Goal: Task Accomplishment & Management: Complete application form

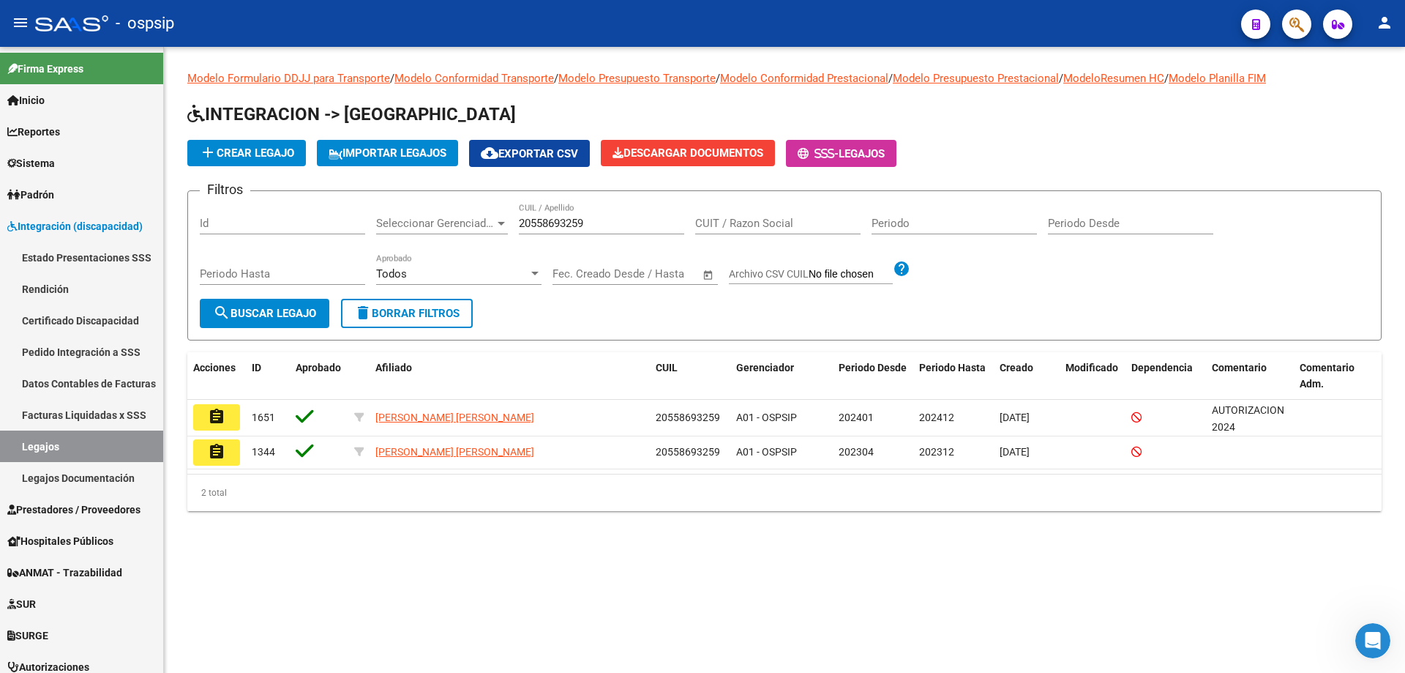
click at [262, 149] on span "add Crear Legajo" at bounding box center [246, 152] width 95 height 13
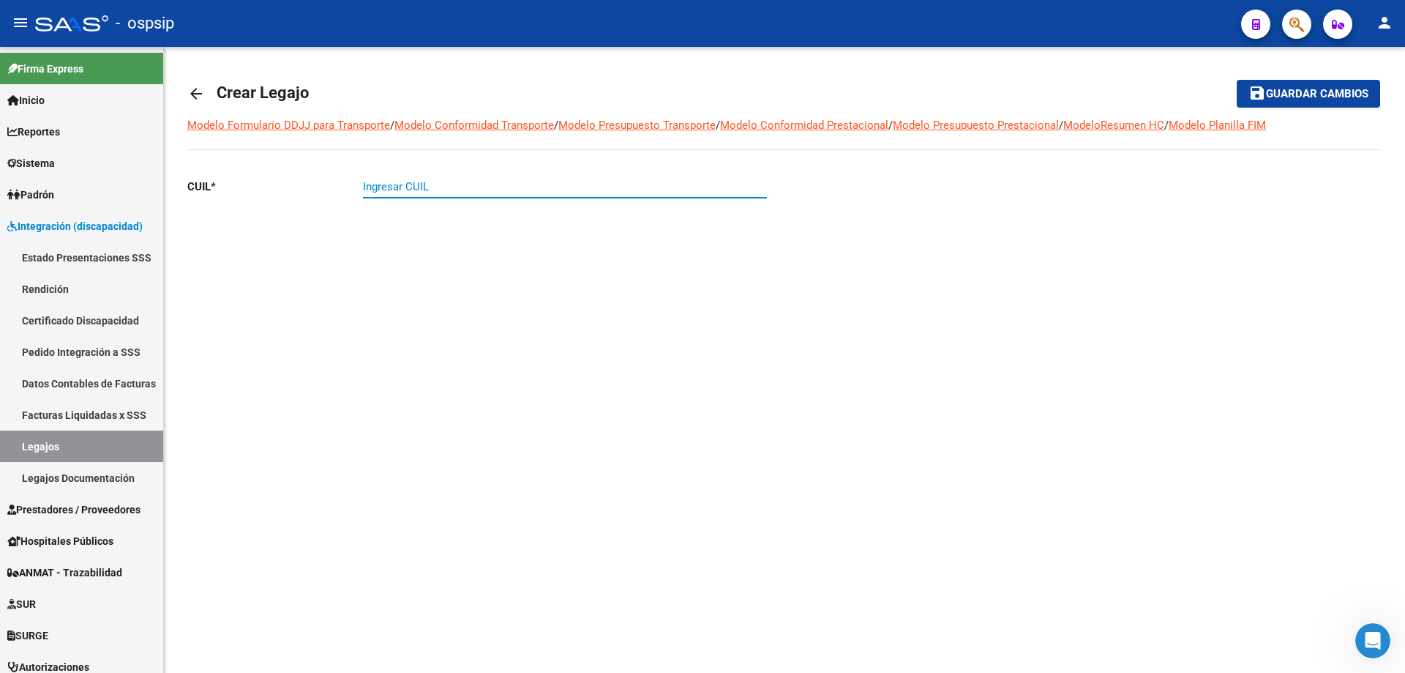
paste input "20-55869325-9"
type input "20-55869325-9"
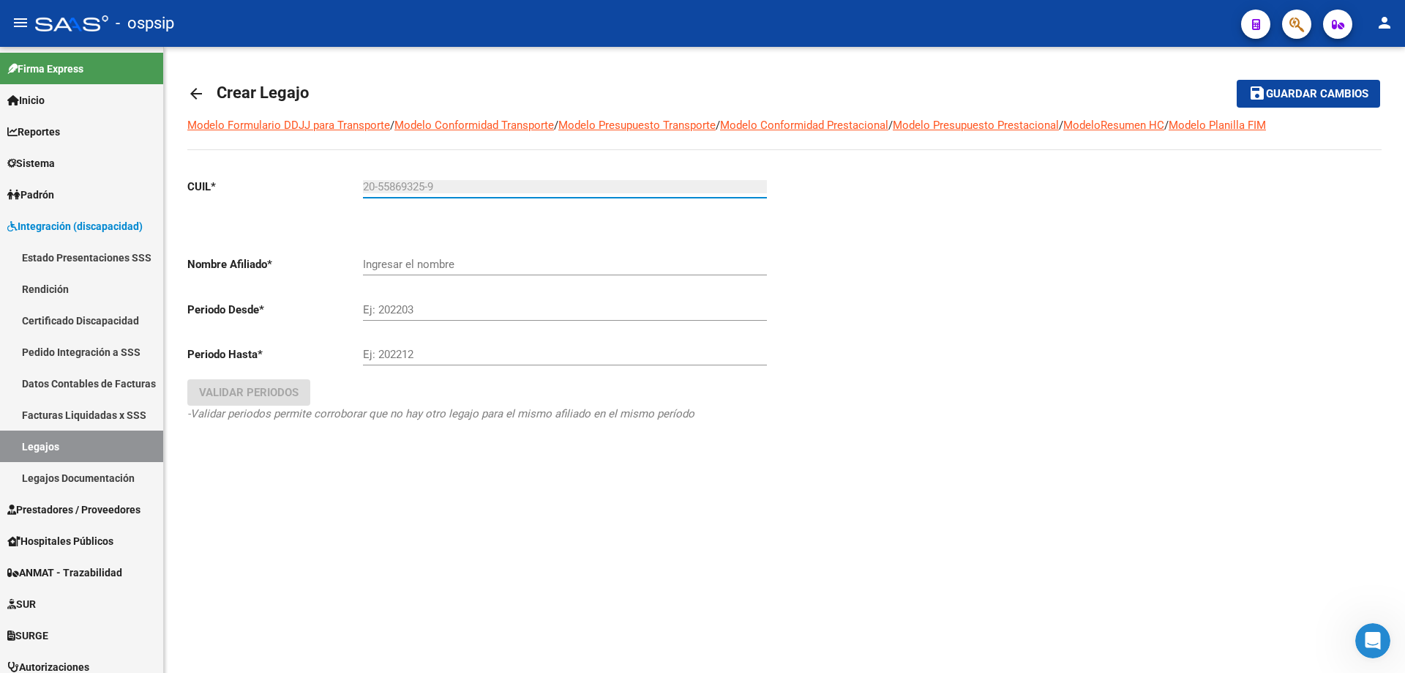
type input "[PERSON_NAME] [PERSON_NAME]"
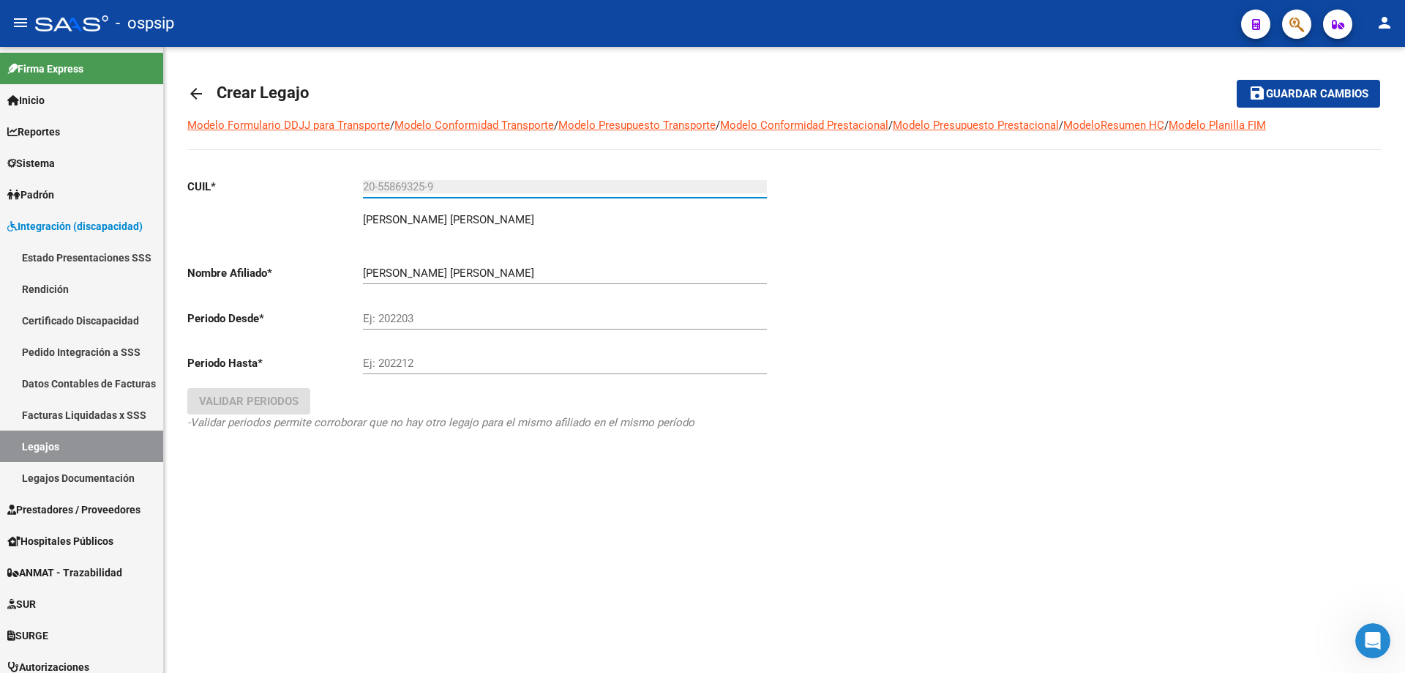
type input "20-55869325-9"
click at [411, 320] on input "Ej: 202203" at bounding box center [565, 318] width 404 height 13
type input "202509"
click at [386, 361] on input "Ej: 202212" at bounding box center [565, 362] width 404 height 13
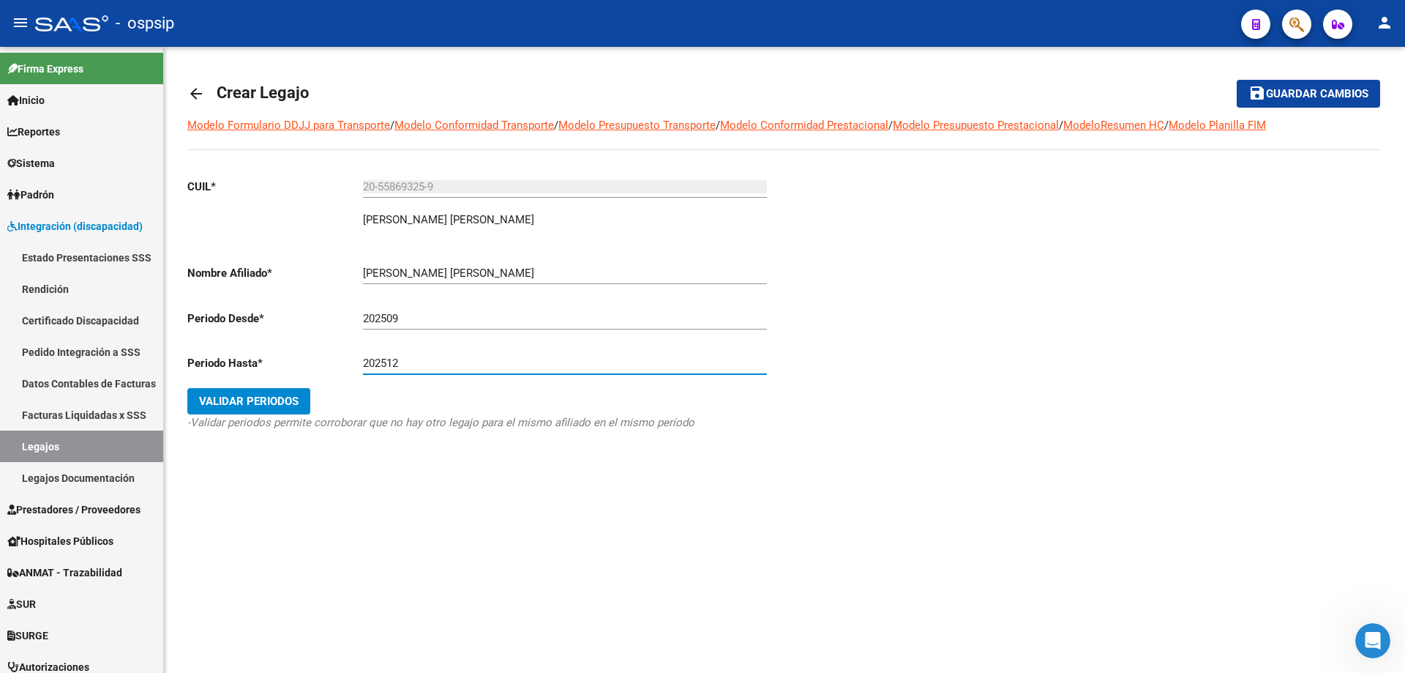
type input "202512"
click at [281, 405] on span "Validar Periodos" at bounding box center [249, 401] width 100 height 13
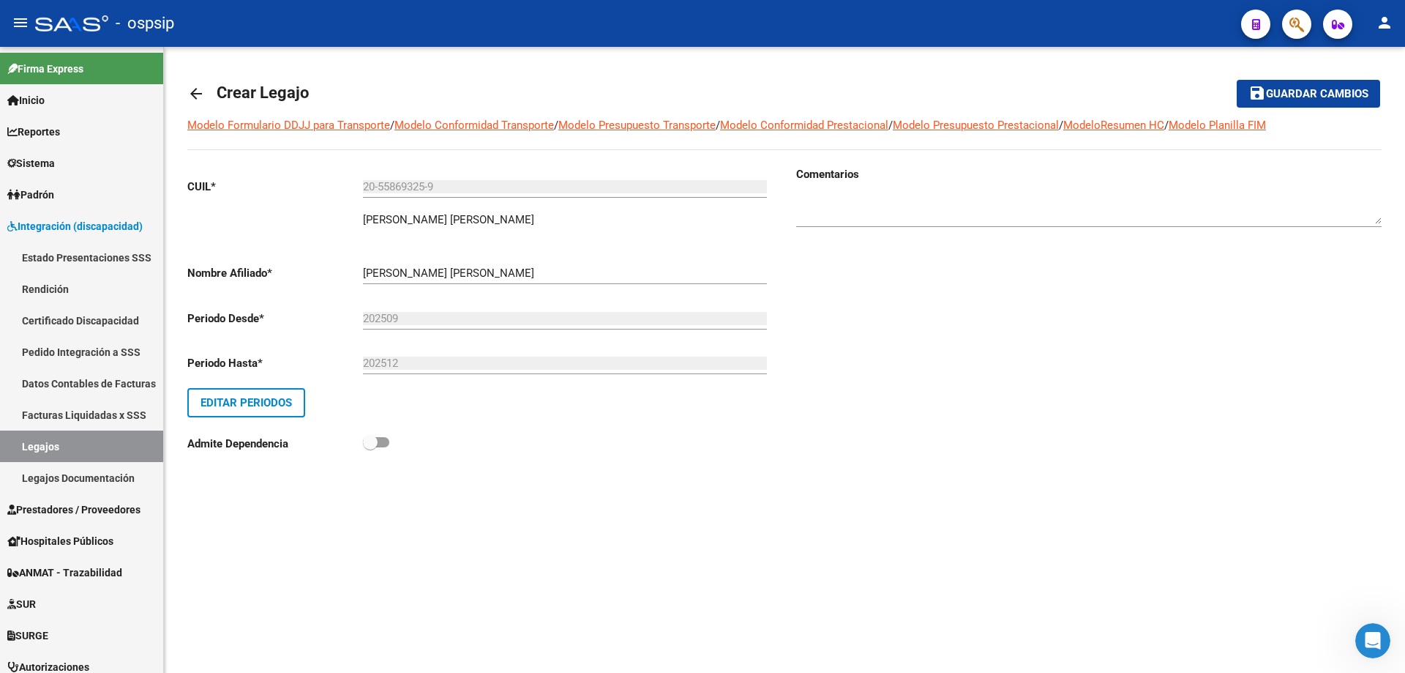
click at [859, 219] on textarea at bounding box center [1089, 209] width 586 height 29
type textarea "Prestaciones 2025"
click at [1322, 99] on span "Guardar cambios" at bounding box center [1317, 94] width 102 height 13
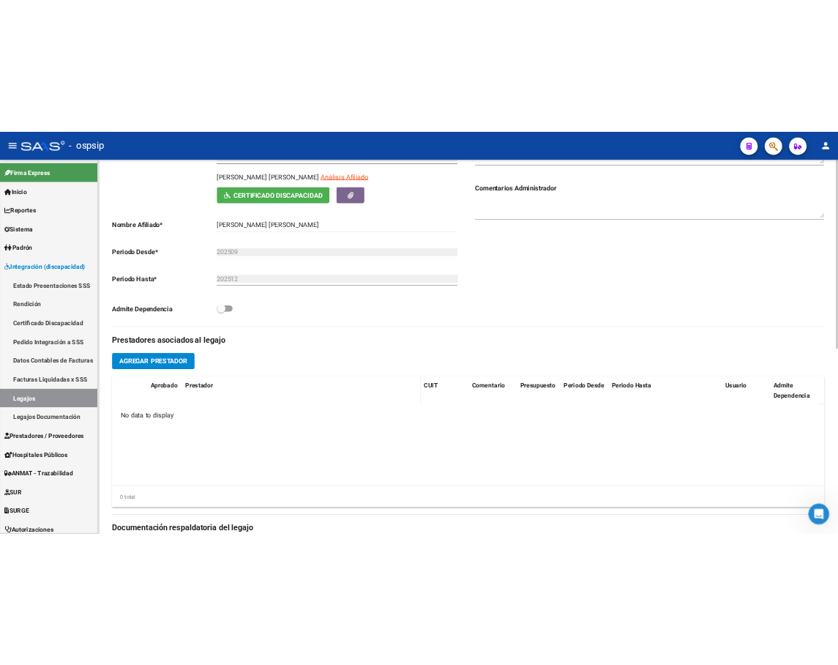
scroll to position [366, 0]
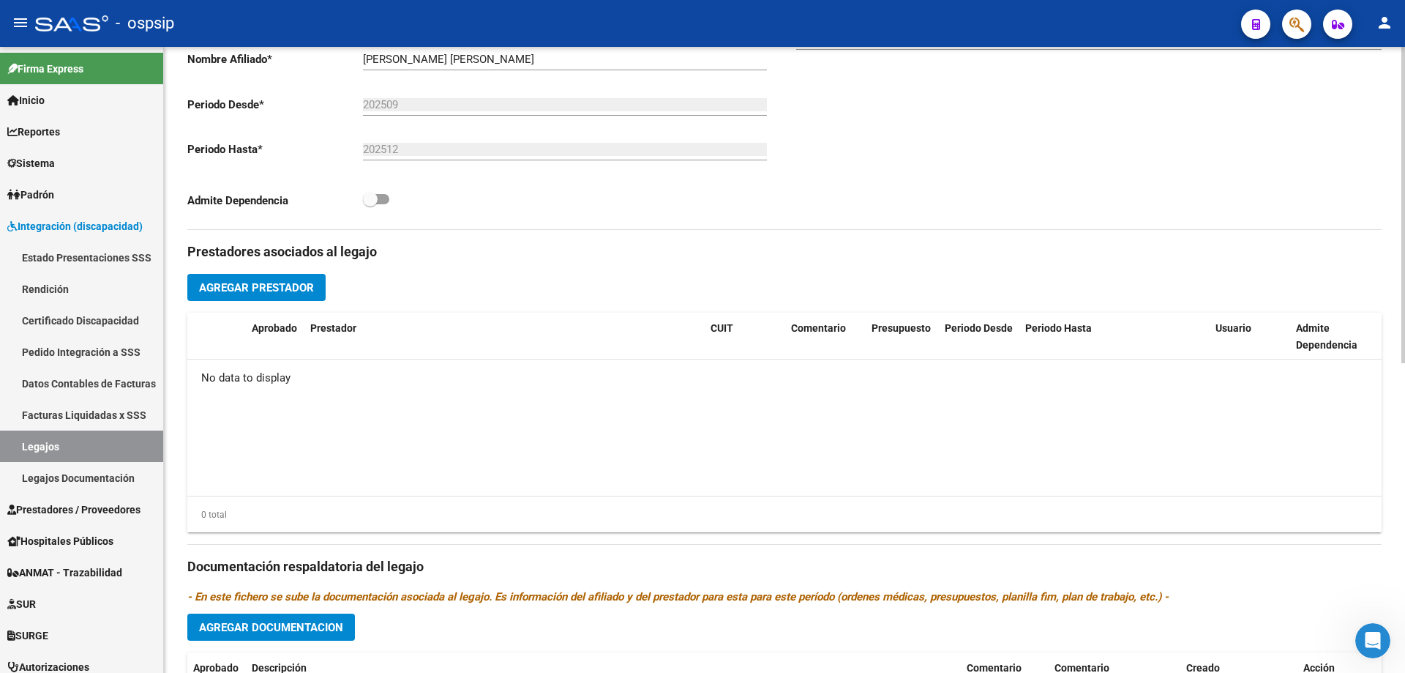
click at [273, 282] on span "Agregar Prestador" at bounding box center [256, 287] width 115 height 13
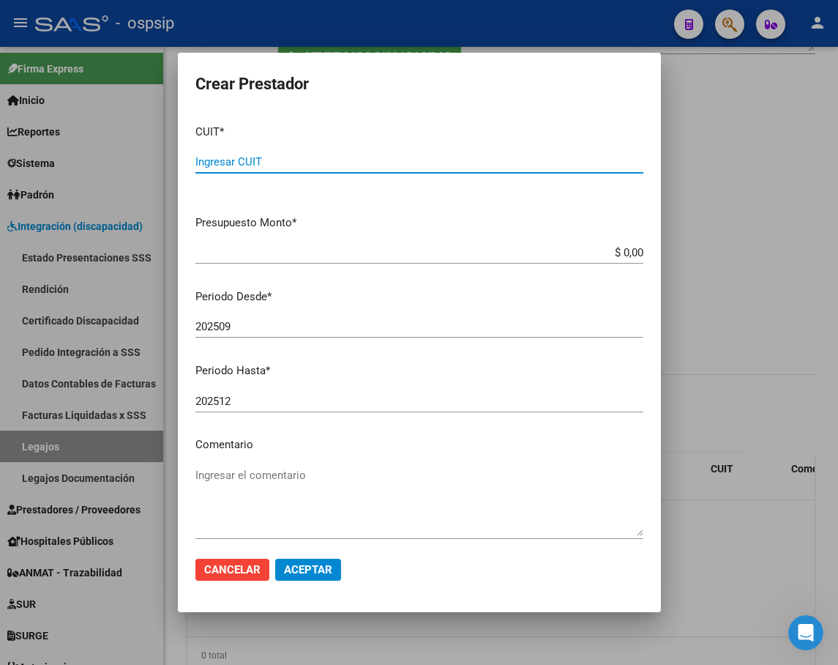
scroll to position [434, 0]
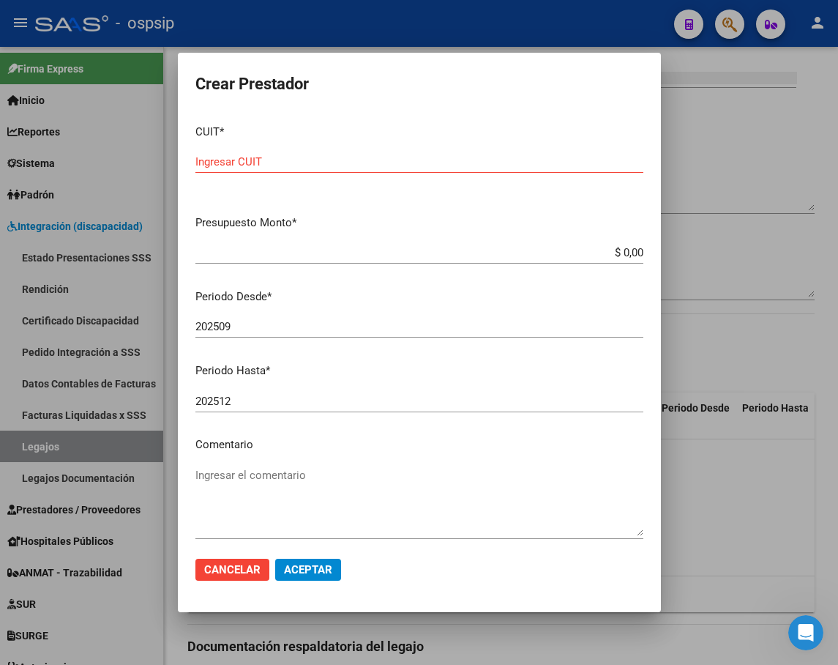
click at [206, 162] on input "Ingresar CUIT" at bounding box center [419, 161] width 448 height 13
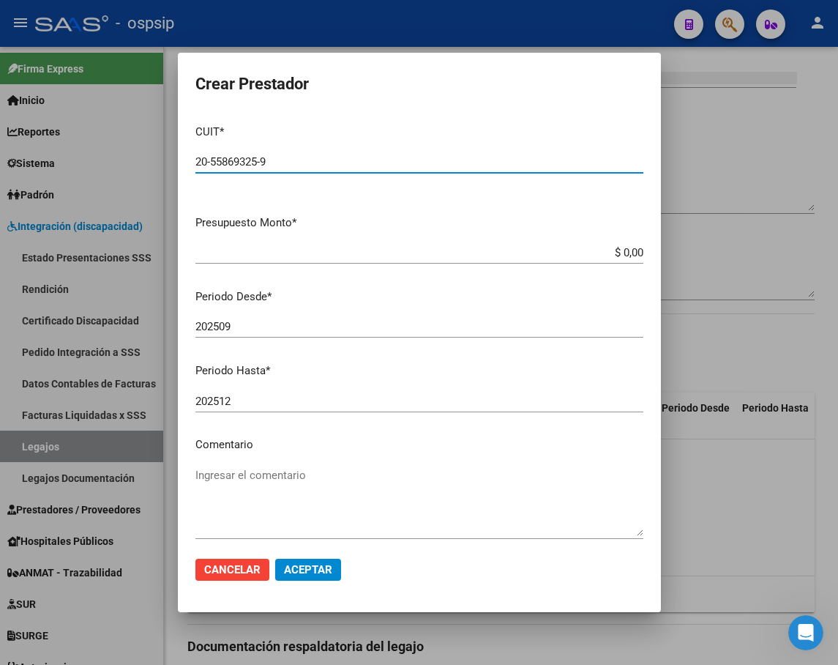
type input "20-55869325-9"
click at [634, 250] on app-form-text-field "Presupuesto Monto * $ 0,00 Ingresar el monto" at bounding box center [425, 236] width 460 height 45
click at [628, 248] on input "$ 0,00" at bounding box center [419, 252] width 448 height 13
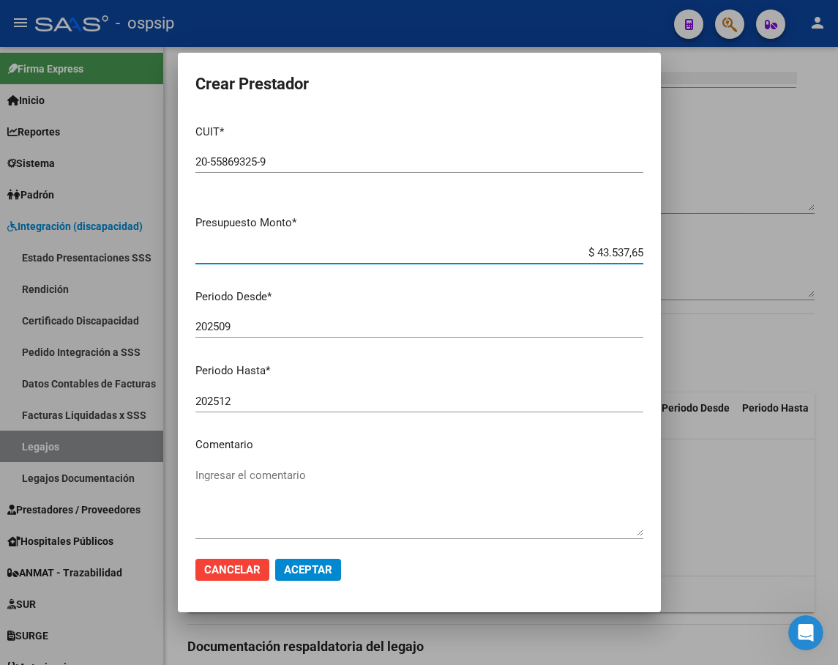
type input "$ 435.376,56"
click at [277, 498] on textarea "Ingresar el comentario" at bounding box center [419, 501] width 448 height 69
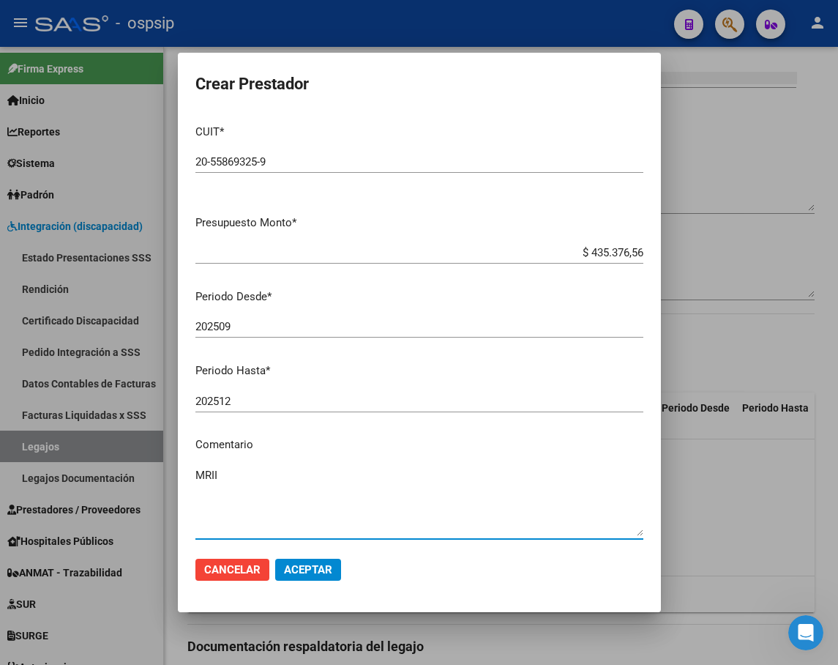
type textarea "MRII"
click at [314, 579] on button "Aceptar" at bounding box center [308, 569] width 66 height 22
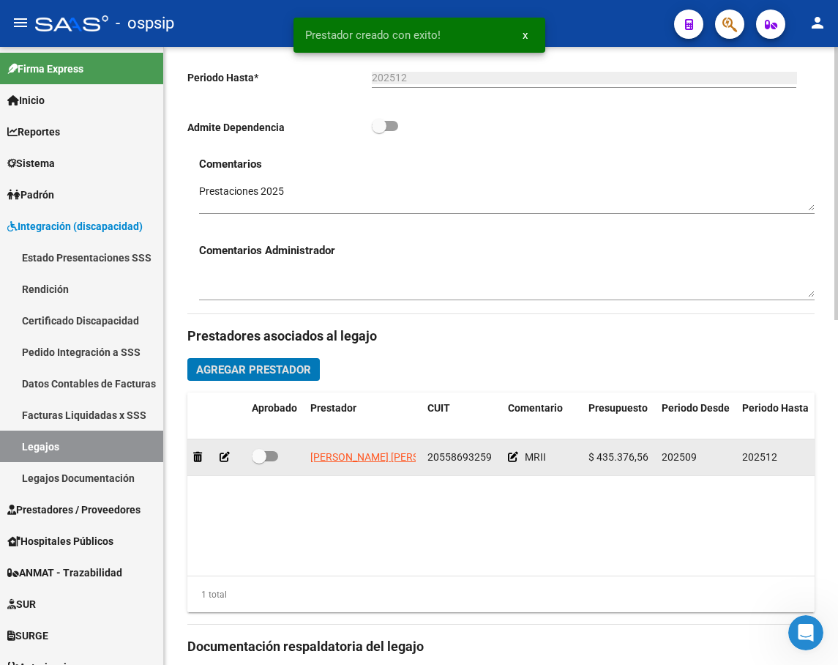
click at [269, 460] on span at bounding box center [265, 456] width 26 height 10
click at [259, 461] on input "checkbox" at bounding box center [258, 461] width 1 height 1
checkbox input "true"
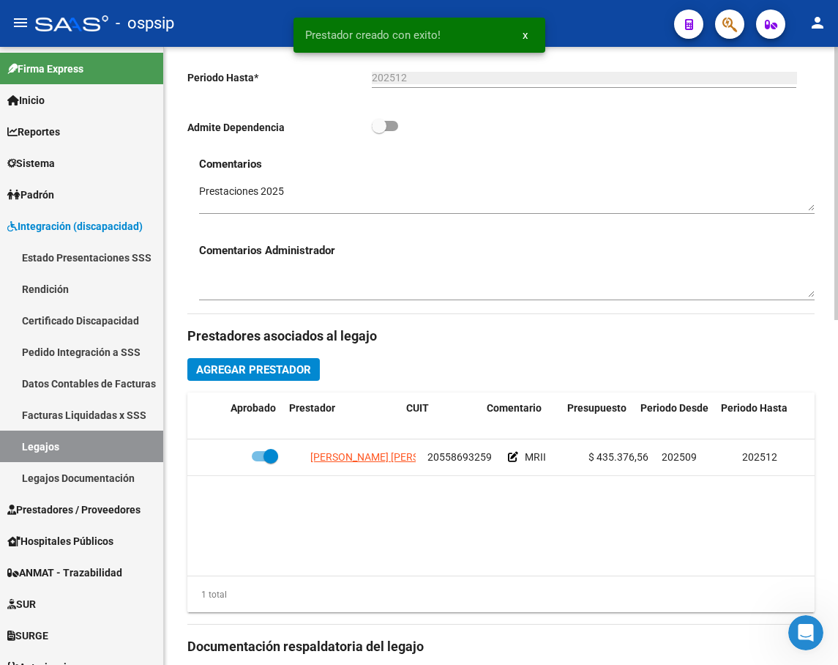
scroll to position [0, 273]
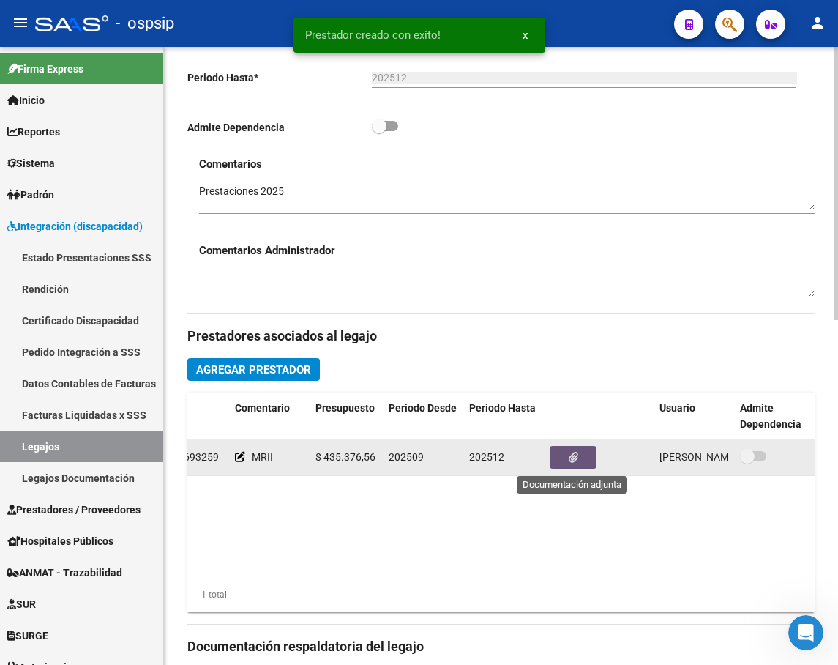
click at [578, 455] on button "button" at bounding box center [573, 457] width 47 height 23
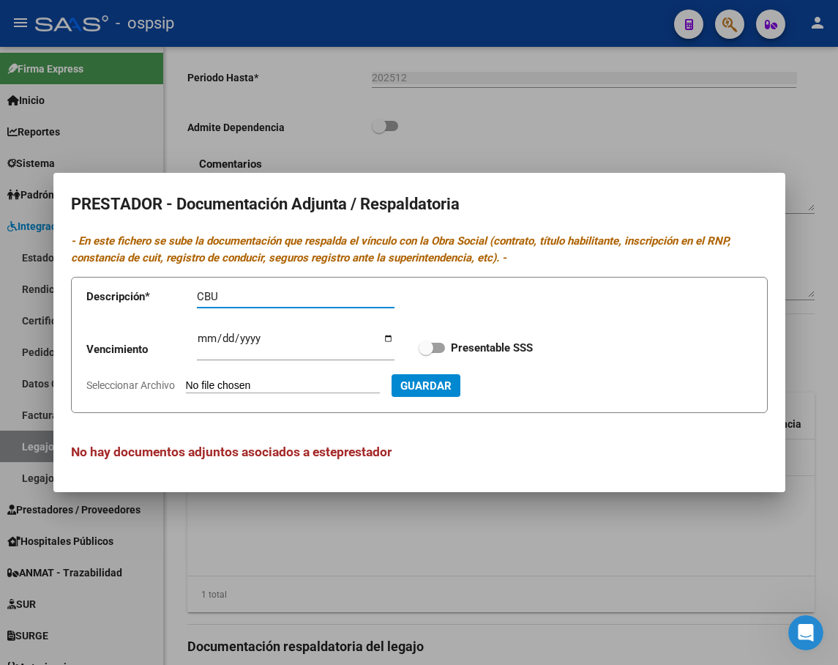
type input "CBU"
click at [266, 381] on input "Seleccionar Archivo" at bounding box center [283, 386] width 194 height 14
type input "C:\fakepath\CBU-MRII.pdf"
click at [531, 391] on span "Guardar" at bounding box center [504, 385] width 51 height 13
checkbox input "true"
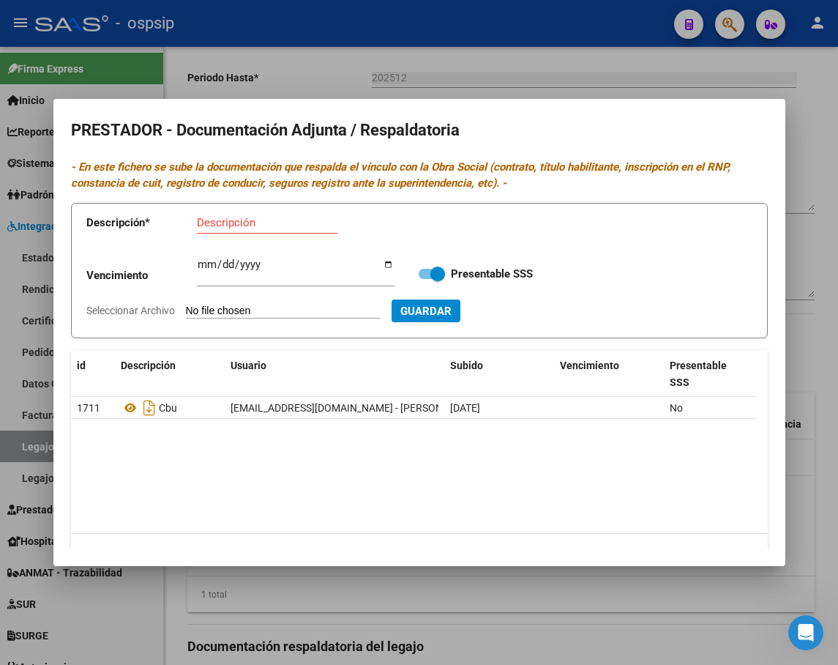
click at [625, 610] on div at bounding box center [419, 332] width 838 height 665
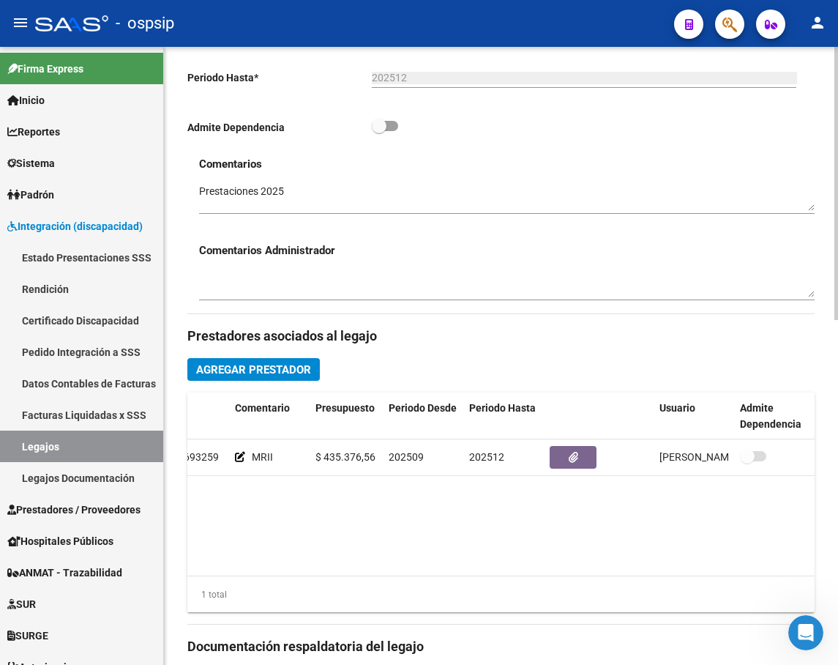
scroll to position [654, 0]
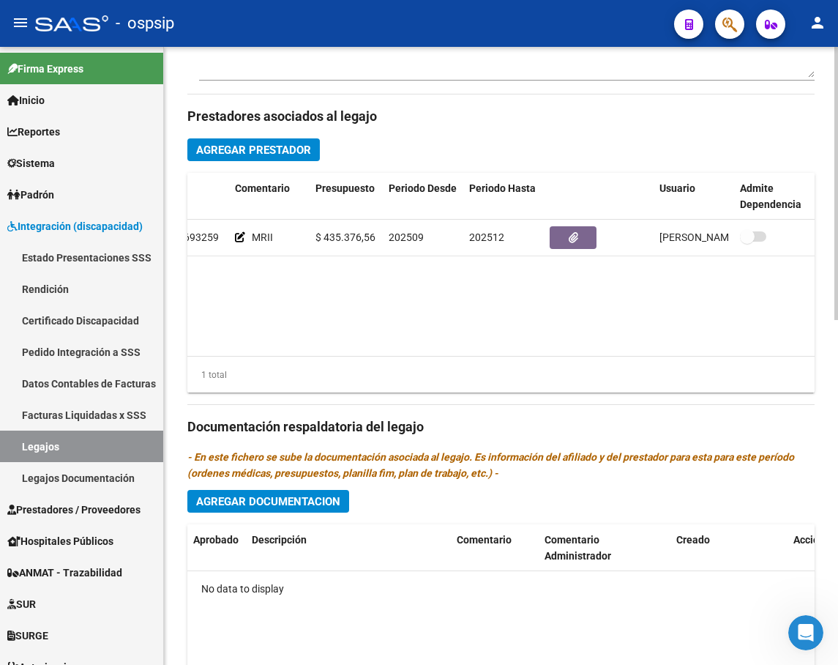
click at [295, 508] on span "Agregar Documentacion" at bounding box center [268, 501] width 144 height 13
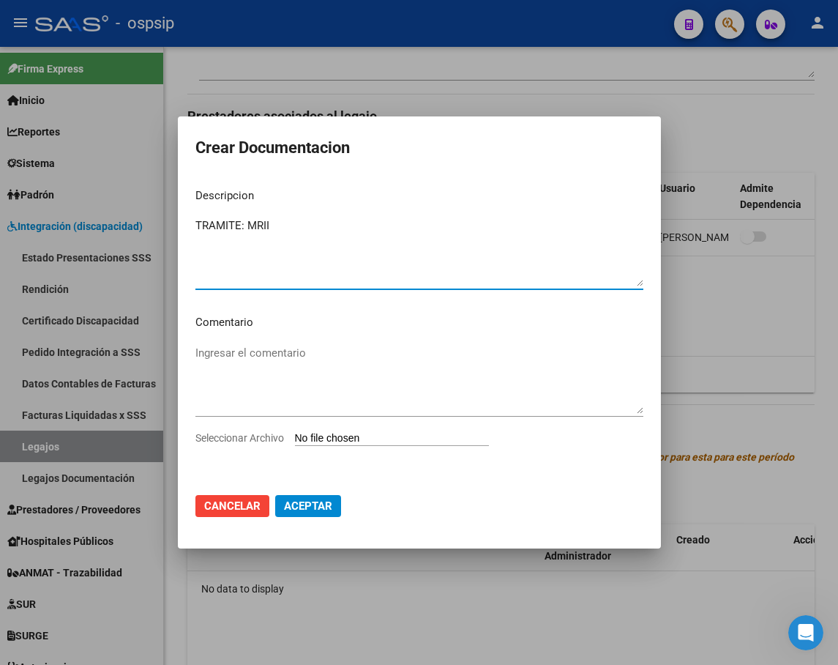
type textarea "TRAMITE: MRII"
click at [446, 442] on input "Seleccionar Archivo" at bounding box center [392, 439] width 194 height 14
type input "C:\fakepath\[PERSON_NAME]-MRII.pdf"
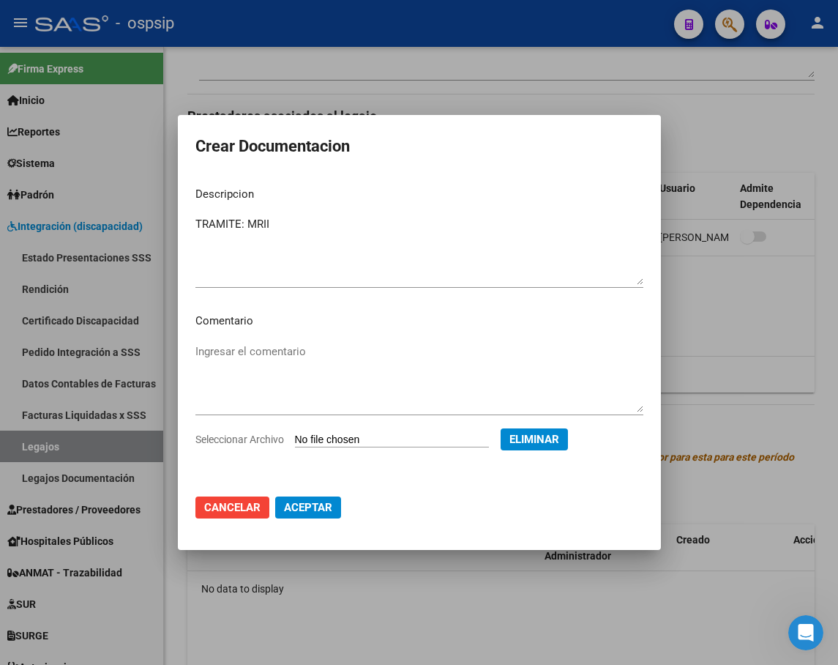
click at [334, 514] on button "Aceptar" at bounding box center [308, 507] width 66 height 22
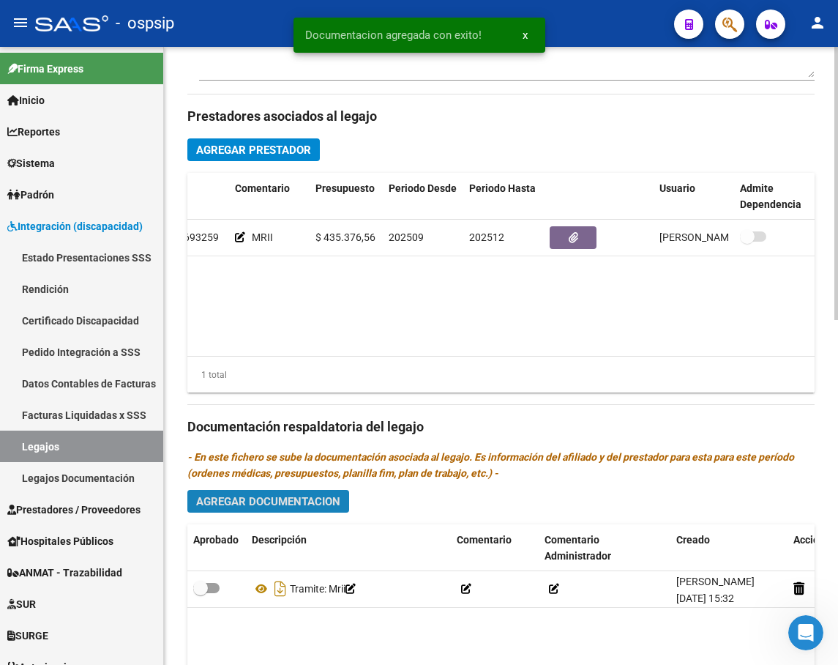
click at [323, 508] on span "Agregar Documentacion" at bounding box center [268, 501] width 144 height 13
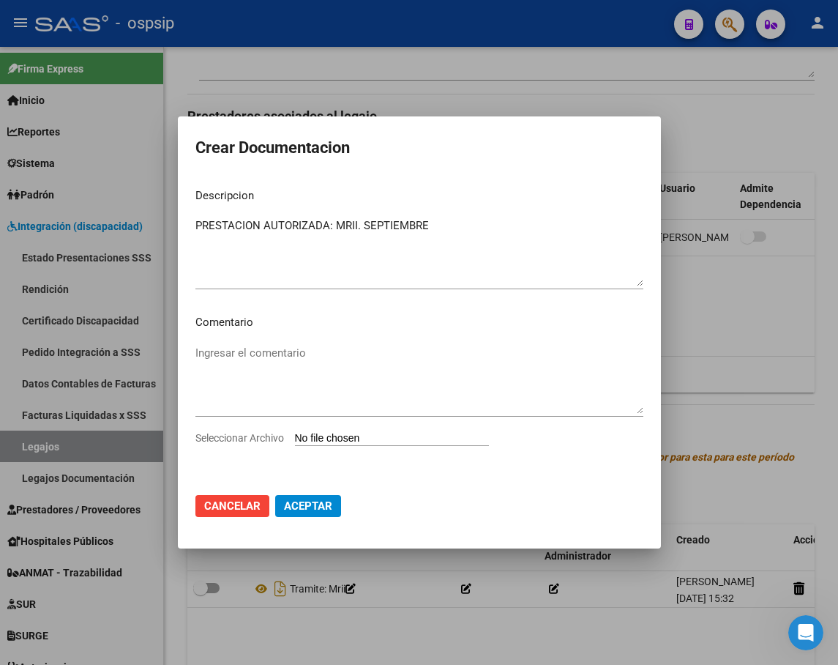
click at [438, 222] on textarea "PRESTACION AUTORIZADA: MRII. SEPTIEMBRE" at bounding box center [419, 251] width 448 height 69
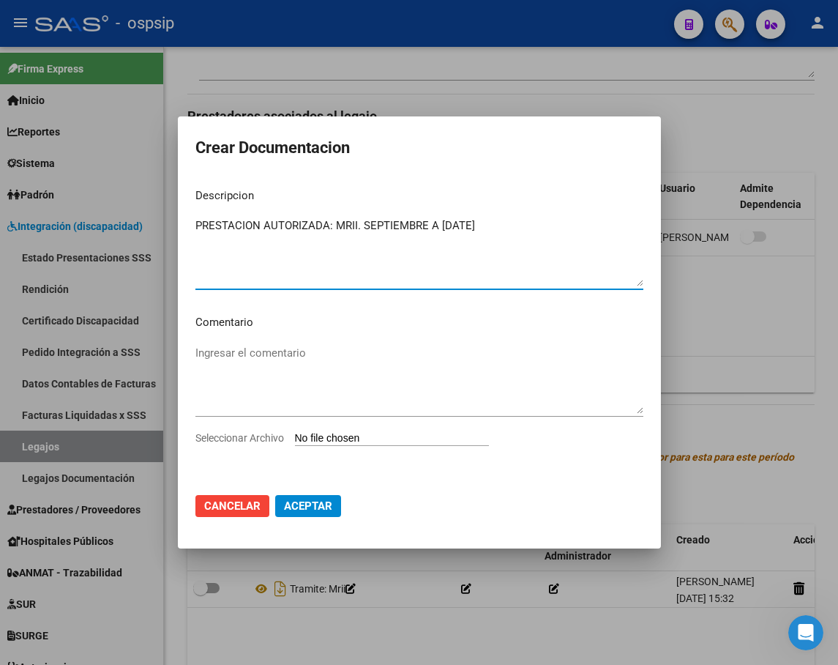
type textarea "PRESTACION AUTORIZADA: MRII. SEPTIEMBRE A [DATE]"
click at [378, 439] on input "Seleccionar Archivo" at bounding box center [392, 439] width 194 height 14
type input "C:\fakepath\[PERSON_NAME] AUTORIZACION 2025 SEGUN RESOLUCION 360 22_firmado.pdf"
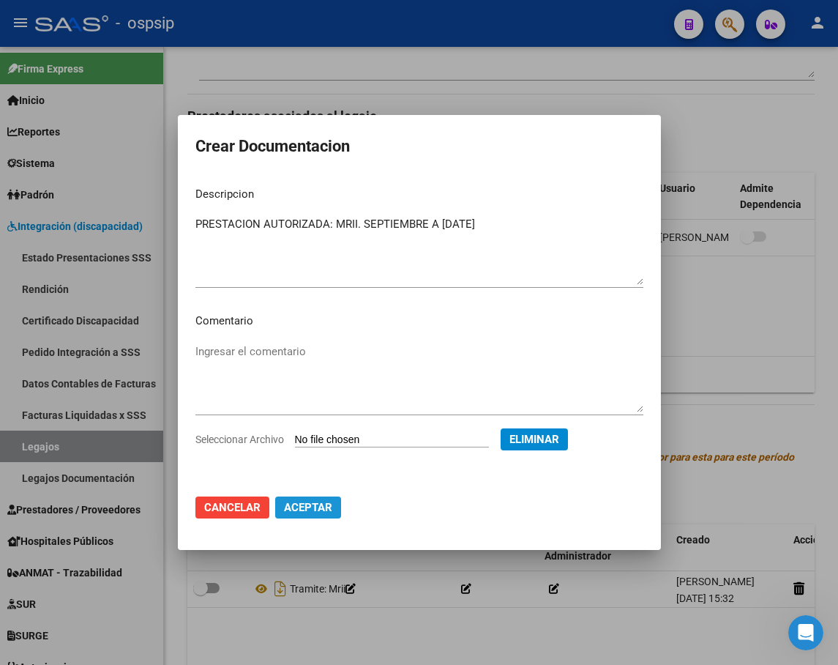
click at [307, 503] on span "Aceptar" at bounding box center [308, 507] width 48 height 13
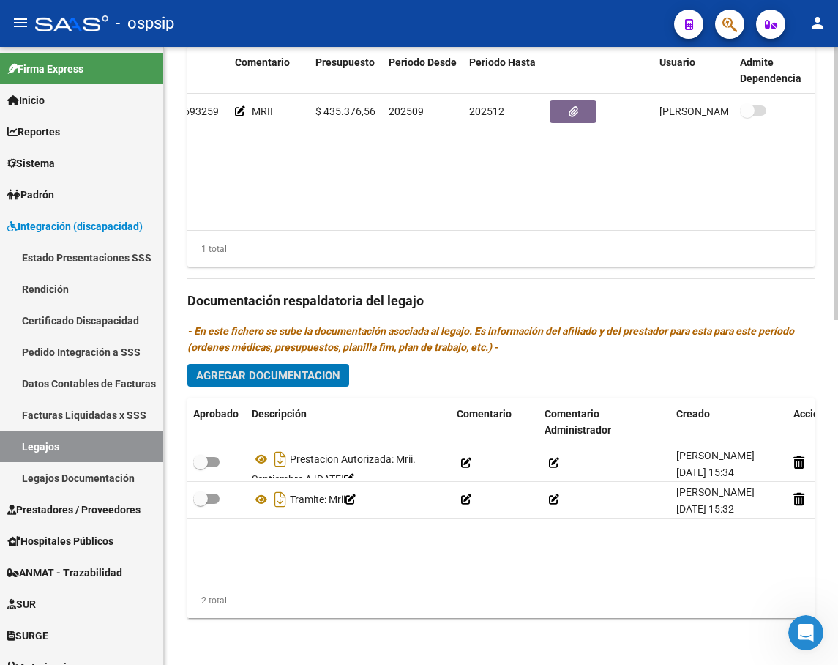
scroll to position [781, 0]
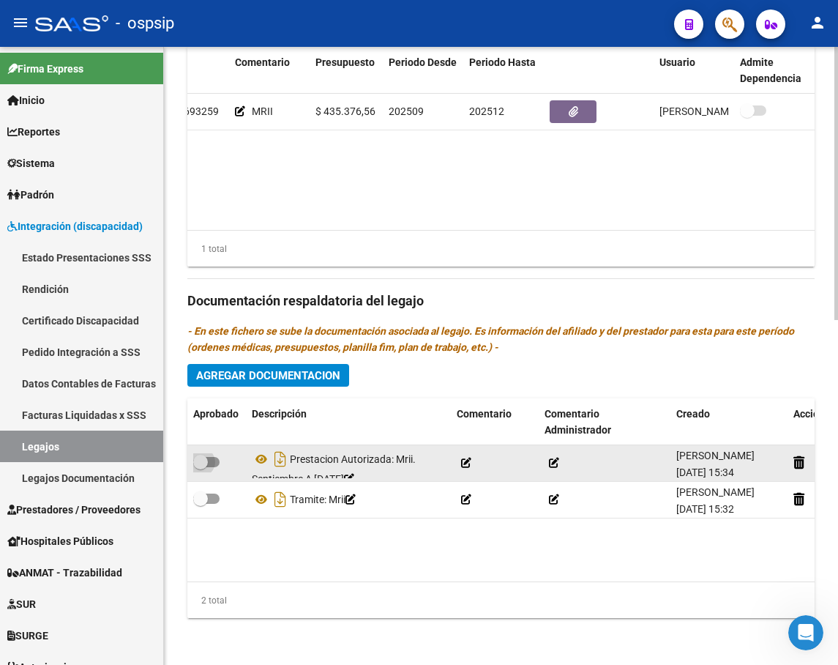
click at [218, 463] on span at bounding box center [206, 462] width 26 height 10
click at [201, 467] on input "checkbox" at bounding box center [200, 467] width 1 height 1
checkbox input "true"
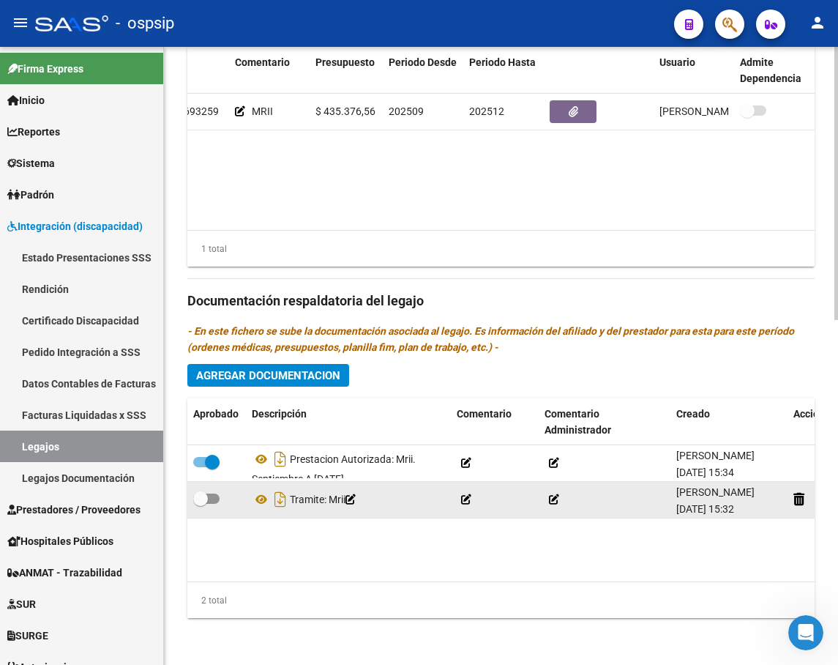
click at [216, 504] on label at bounding box center [206, 499] width 26 height 18
click at [201, 504] on input "checkbox" at bounding box center [200, 504] width 1 height 1
checkbox input "true"
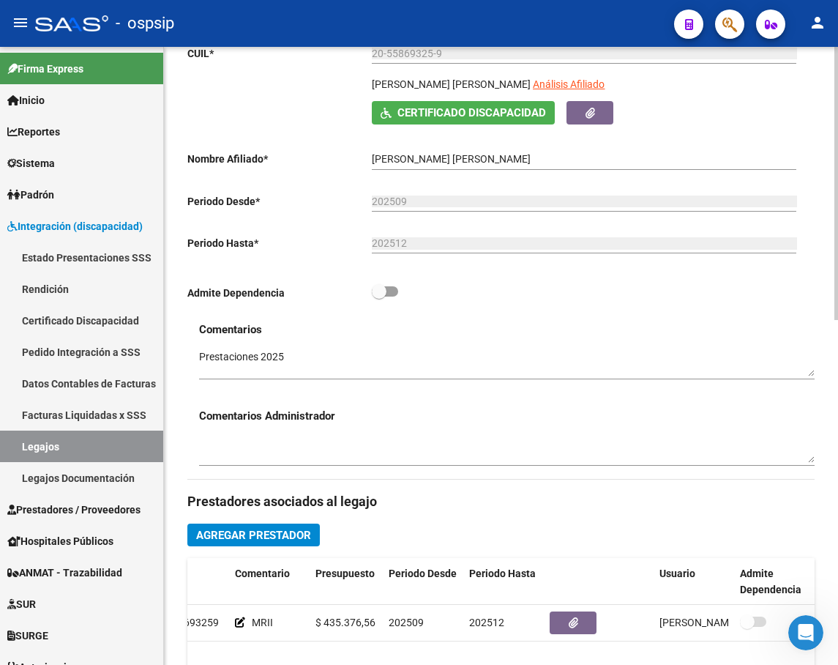
scroll to position [0, 0]
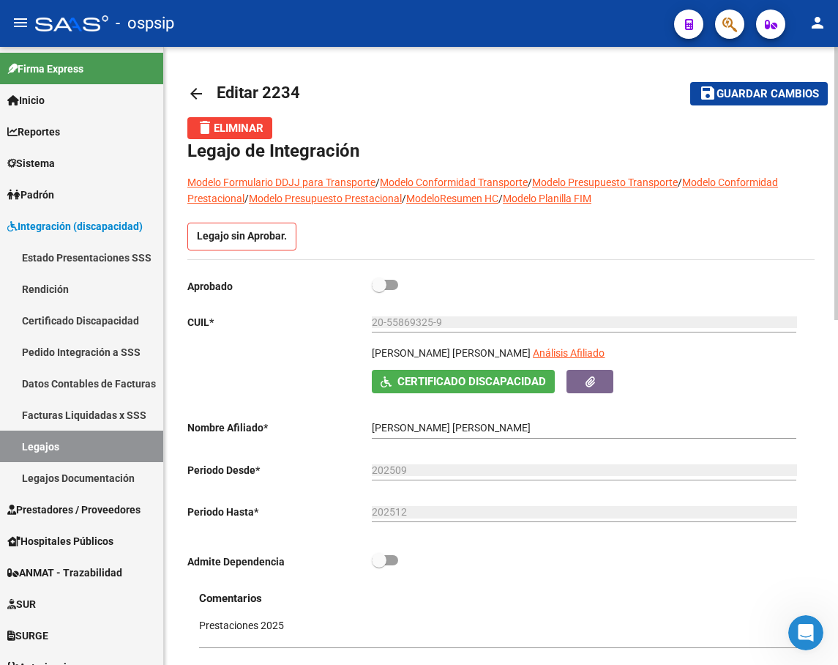
click at [397, 280] on label at bounding box center [385, 285] width 26 height 18
click at [379, 290] on input "checkbox" at bounding box center [378, 290] width 1 height 1
checkbox input "true"
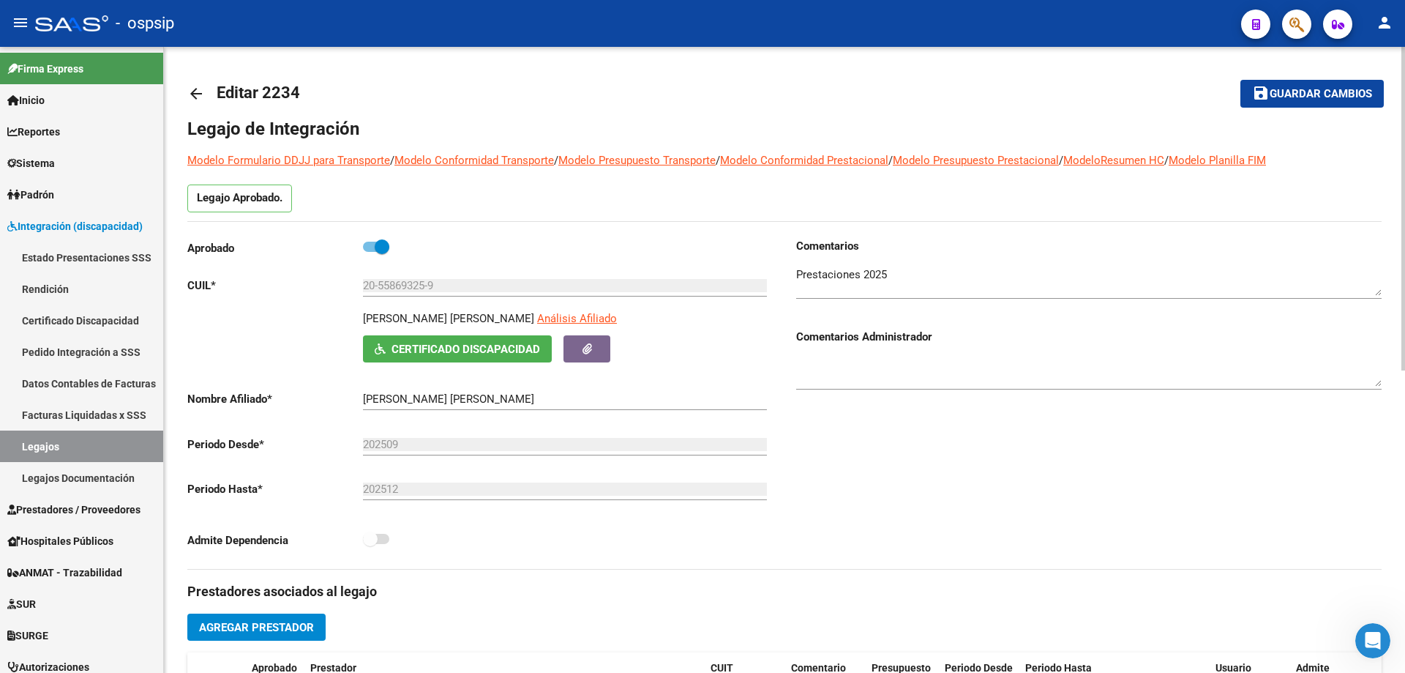
click at [1298, 94] on span "Guardar cambios" at bounding box center [1321, 94] width 102 height 13
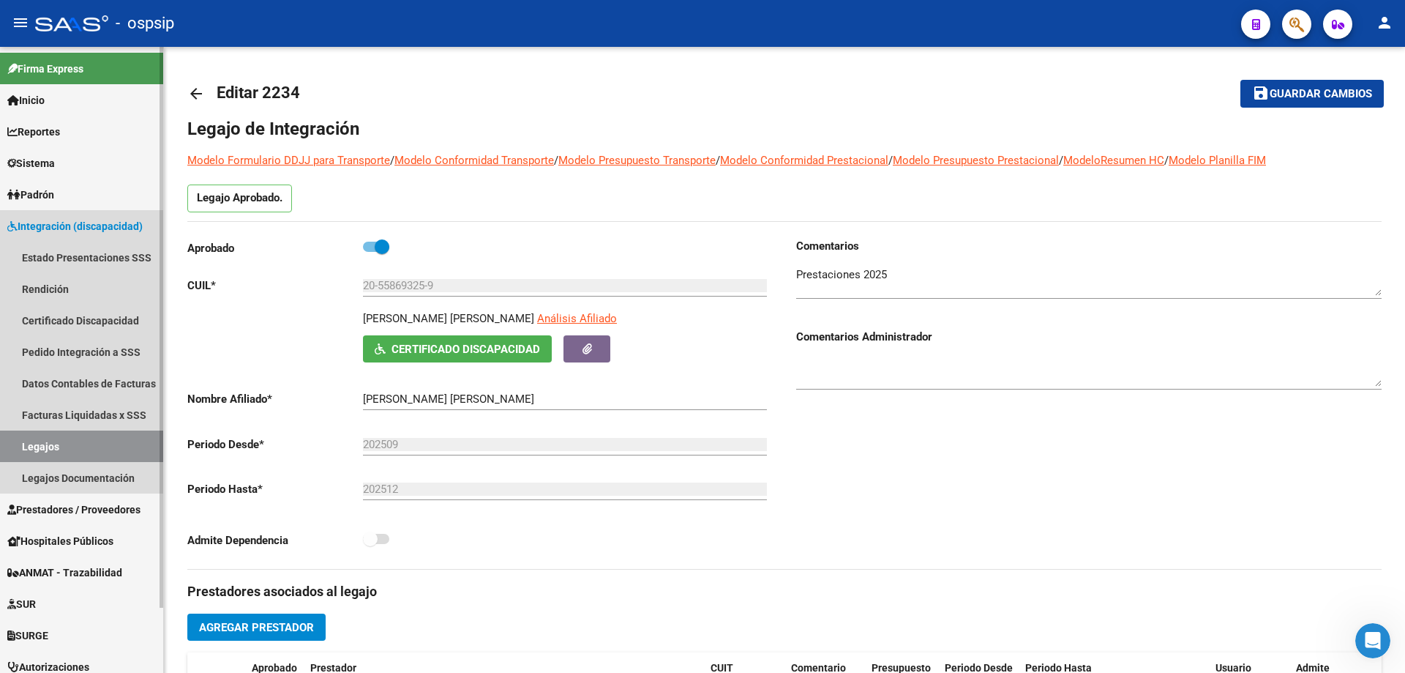
click at [43, 443] on link "Legajos" at bounding box center [81, 445] width 163 height 31
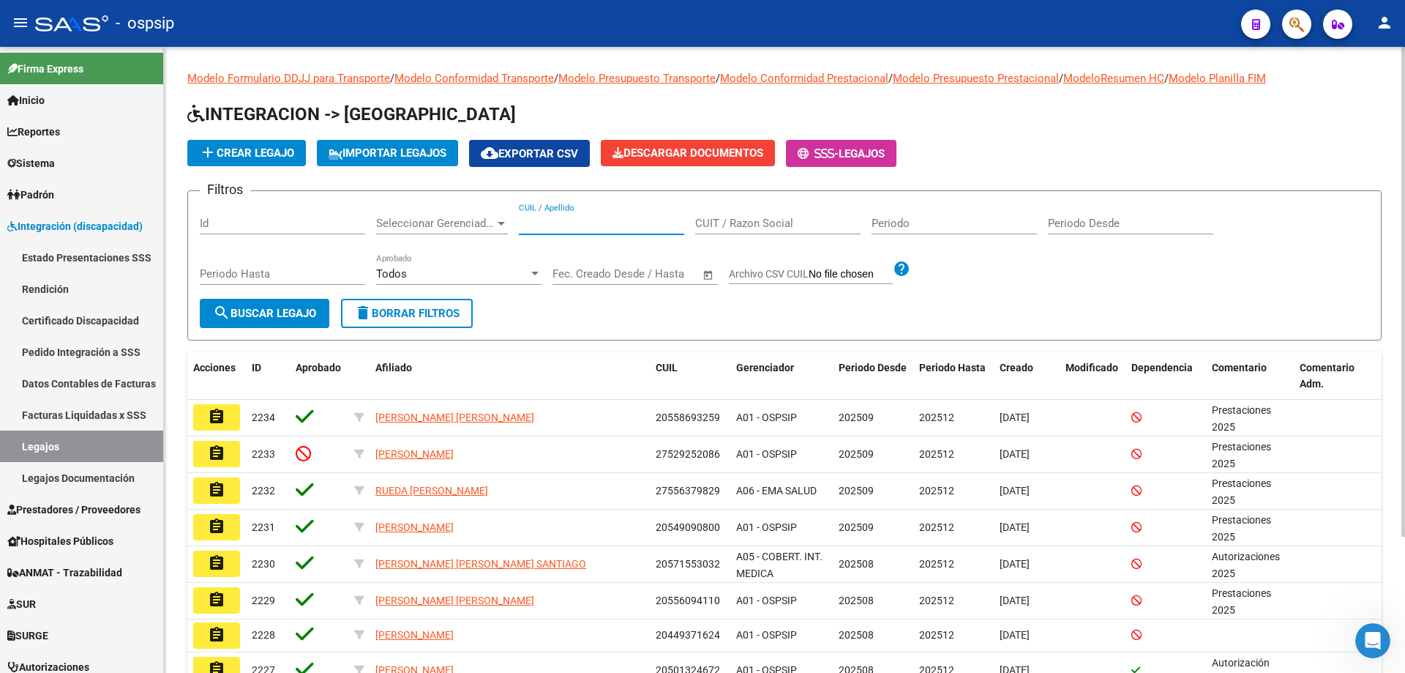
paste input "20542806088"
type input "20542806088"
click at [292, 323] on button "search Buscar Legajo" at bounding box center [265, 313] width 130 height 29
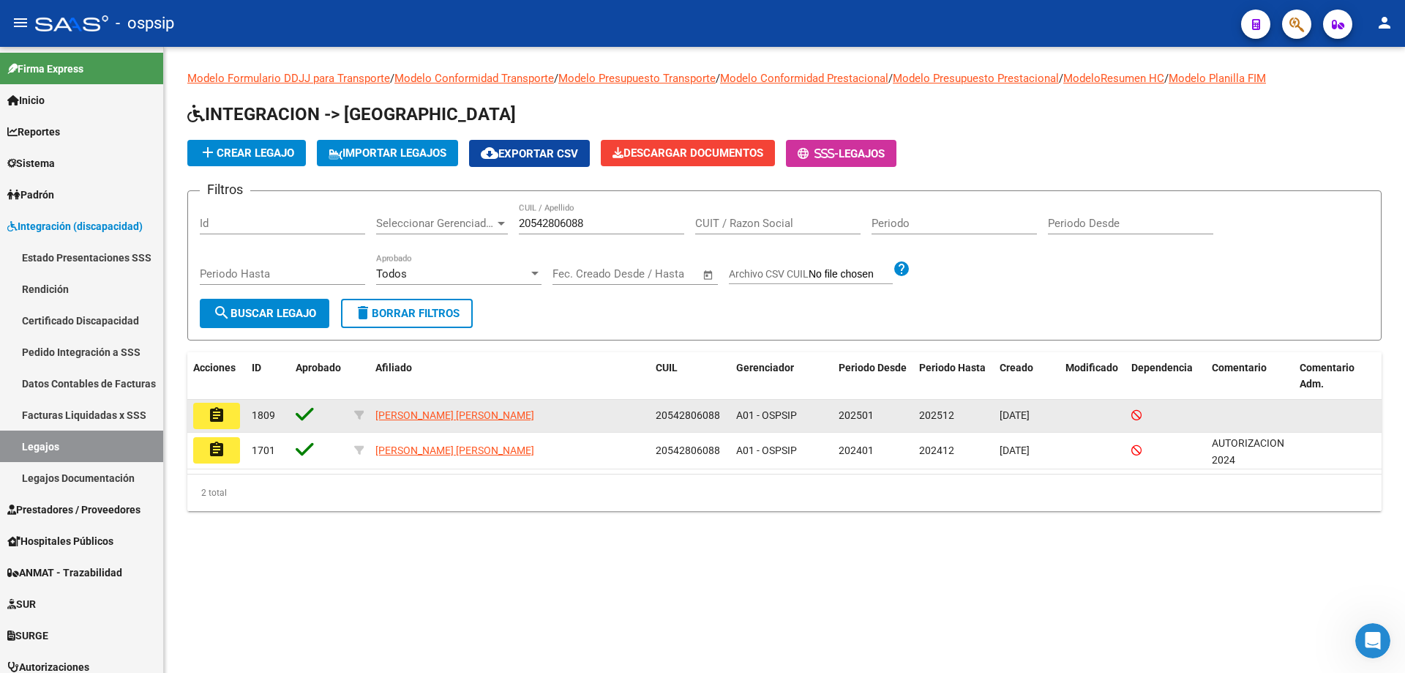
click at [225, 419] on mat-icon "assignment" at bounding box center [217, 415] width 18 height 18
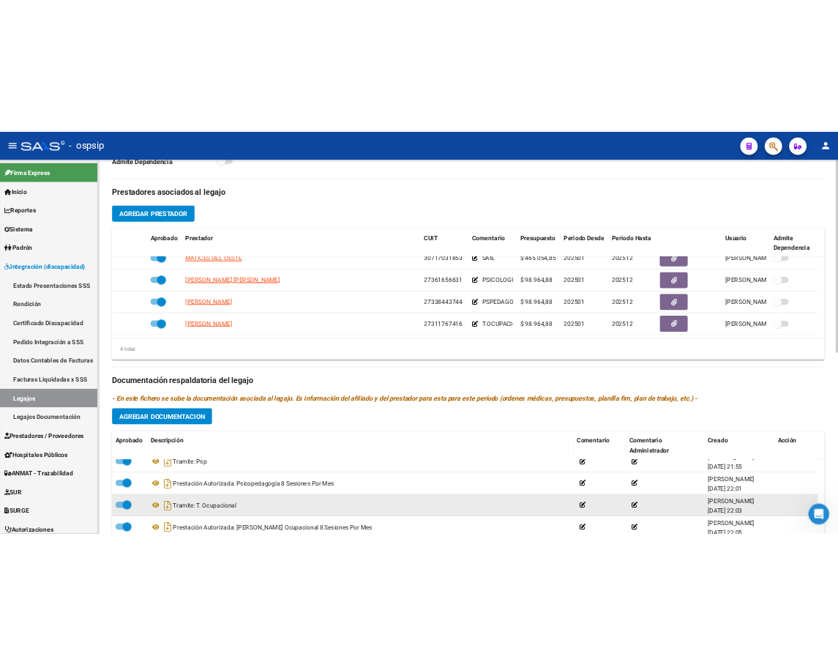
scroll to position [586, 0]
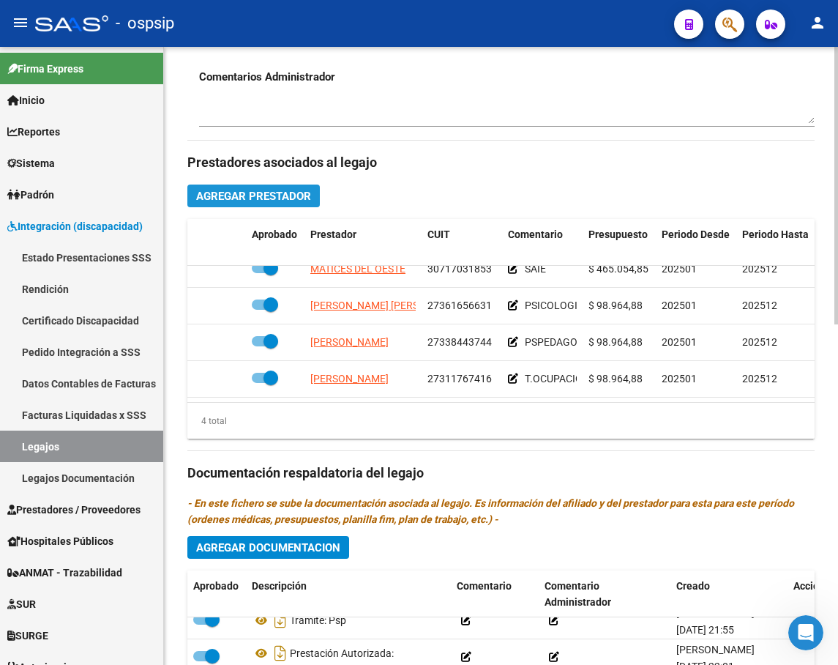
click at [292, 204] on button "Agregar Prestador" at bounding box center [253, 195] width 132 height 23
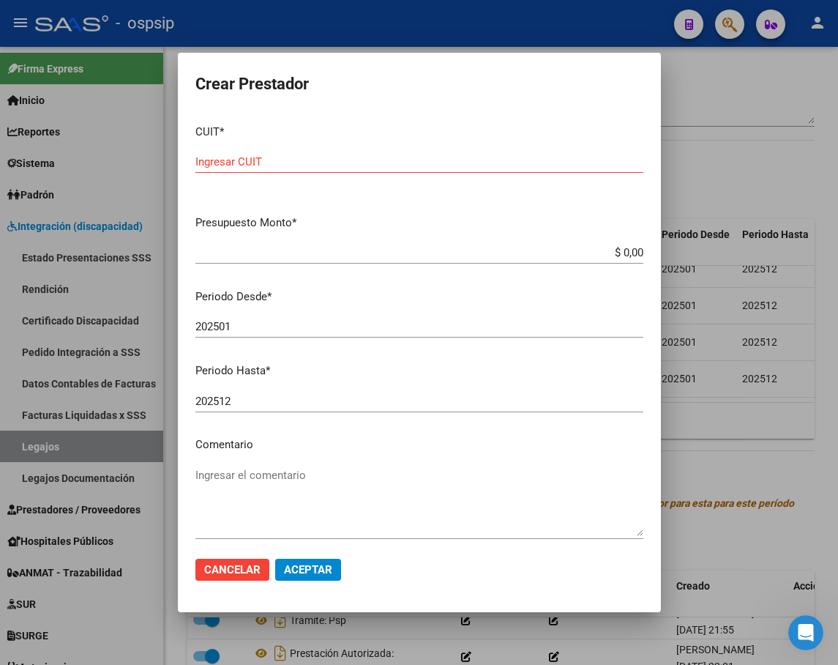
click at [628, 254] on input "$ 0,00" at bounding box center [419, 252] width 448 height 13
type input "$ 30,71"
click at [272, 164] on div "Ingresar CUIT" at bounding box center [419, 162] width 448 height 22
click at [262, 160] on input "Ingresar CUIT" at bounding box center [419, 161] width 448 height 13
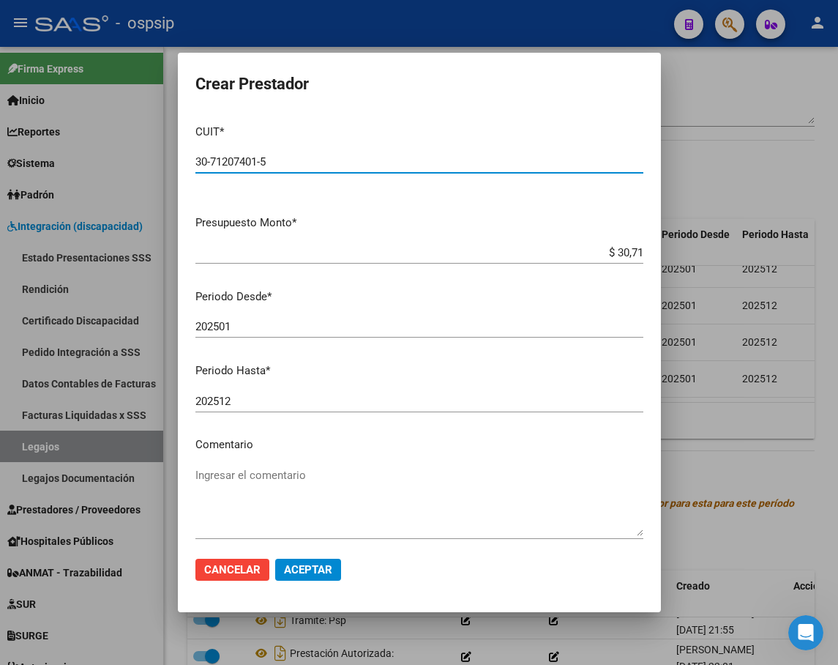
type input "30-71207401-5"
click at [631, 252] on input "$ 30,71" at bounding box center [419, 252] width 448 height 13
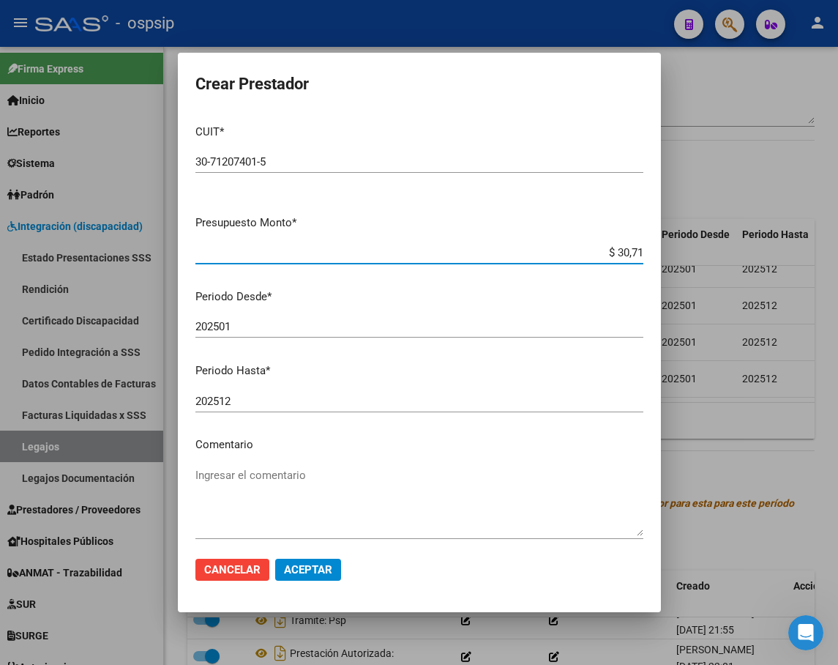
click at [630, 255] on input "$ 30,71" at bounding box center [419, 252] width 448 height 13
type input "$ 261.883,04"
click at [238, 325] on input "202501" at bounding box center [419, 326] width 448 height 13
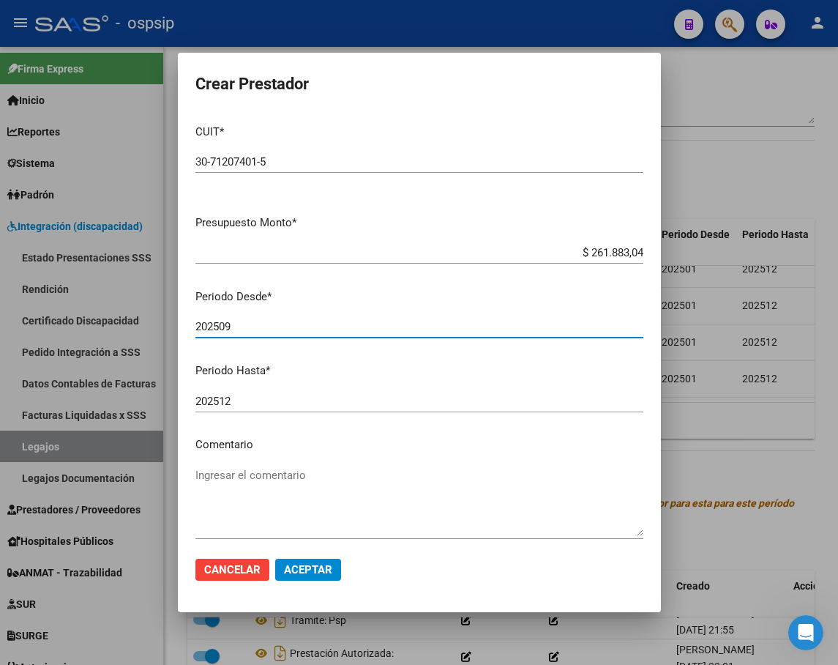
type input "202509"
click at [271, 477] on textarea "Ingresar el comentario" at bounding box center [419, 501] width 448 height 69
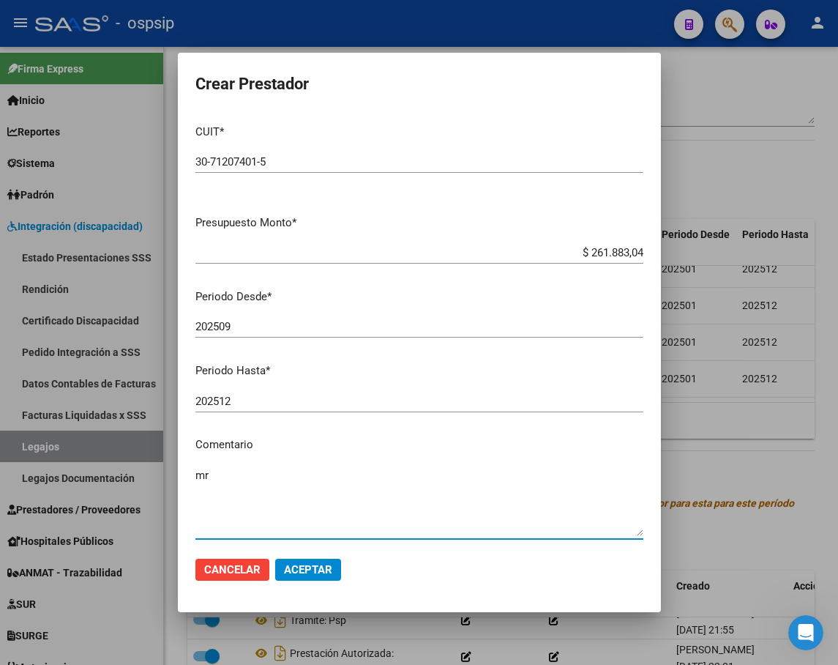
type textarea "m"
type textarea "MRIS"
click at [327, 572] on span "Aceptar" at bounding box center [308, 569] width 48 height 13
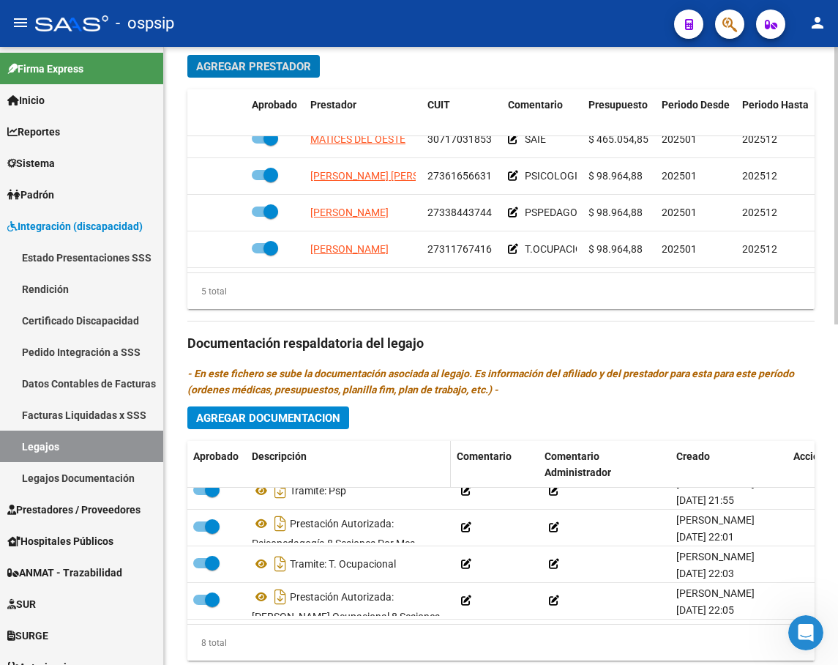
scroll to position [732, 0]
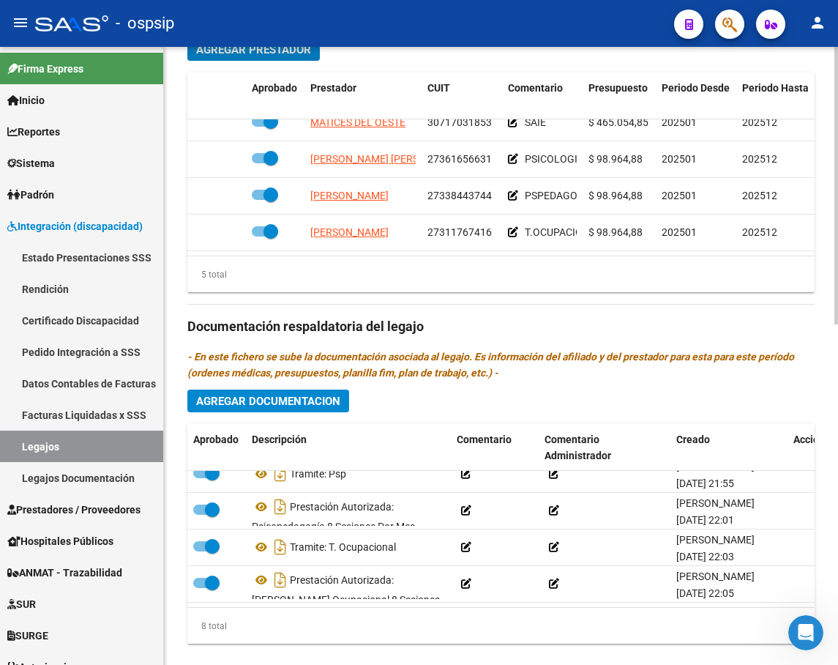
click at [278, 393] on button "Agregar Documentacion" at bounding box center [268, 400] width 162 height 23
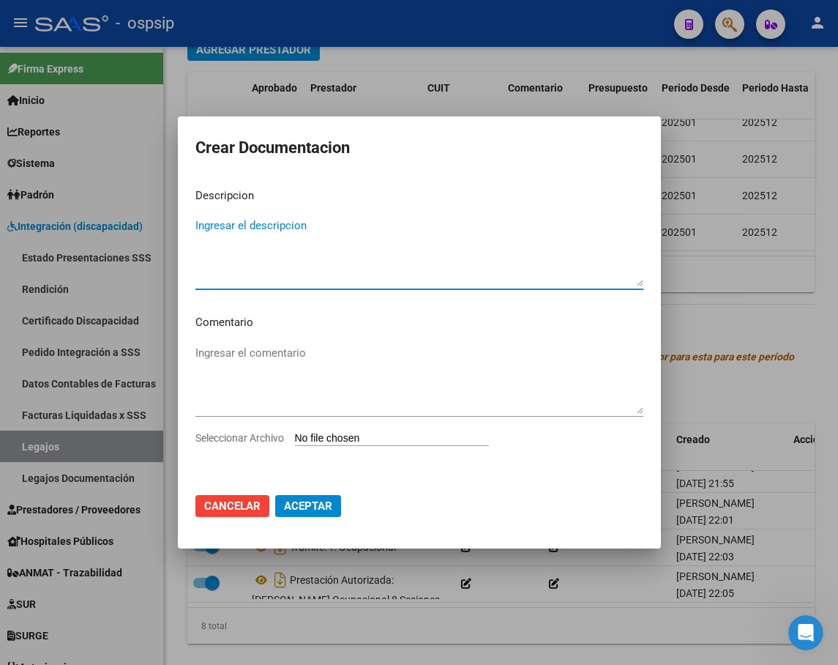
click at [689, 325] on div at bounding box center [419, 332] width 838 height 665
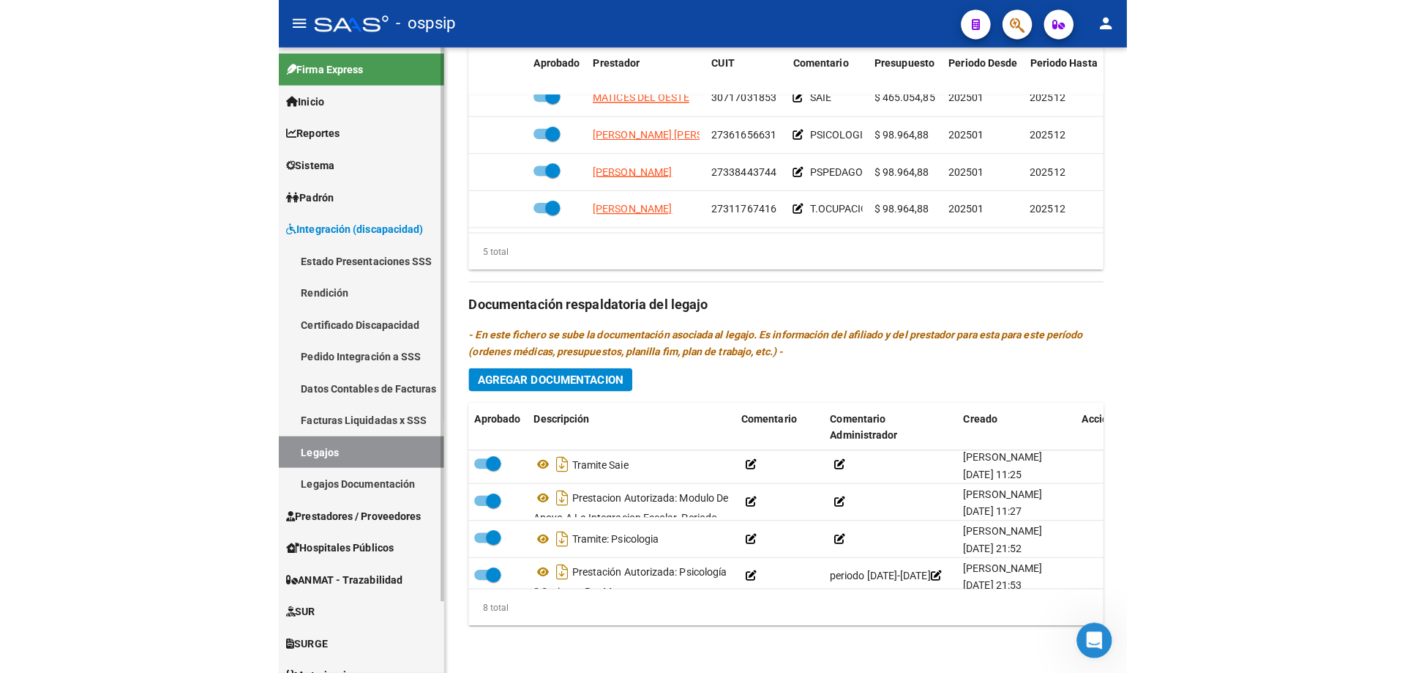
scroll to position [0, 0]
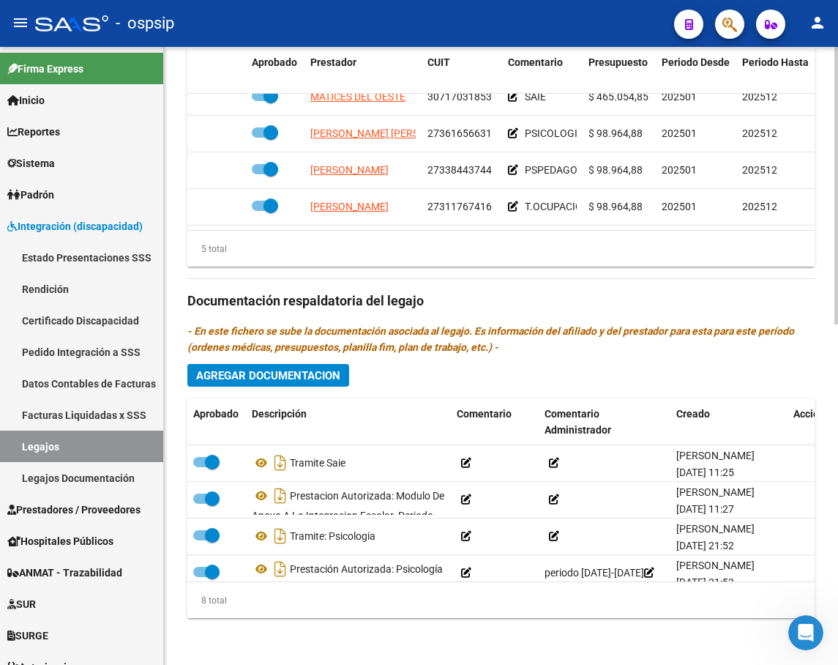
click at [272, 369] on span "Agregar Documentacion" at bounding box center [268, 375] width 144 height 13
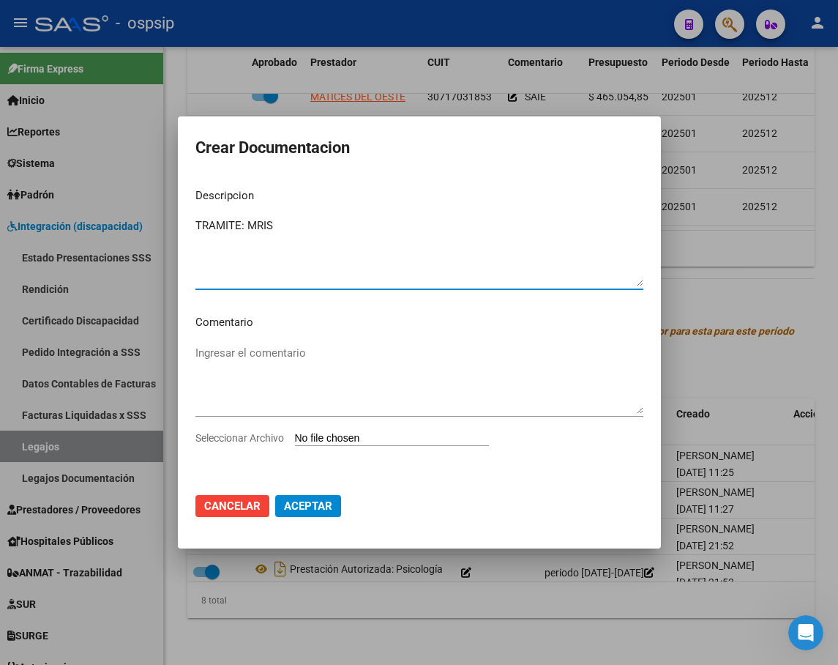
type textarea "TRAMITE: MRIS"
click at [388, 441] on input "Seleccionar Archivo" at bounding box center [392, 439] width 194 height 14
type input "C:\fakepath\[PERSON_NAME]-MRIS.pdf"
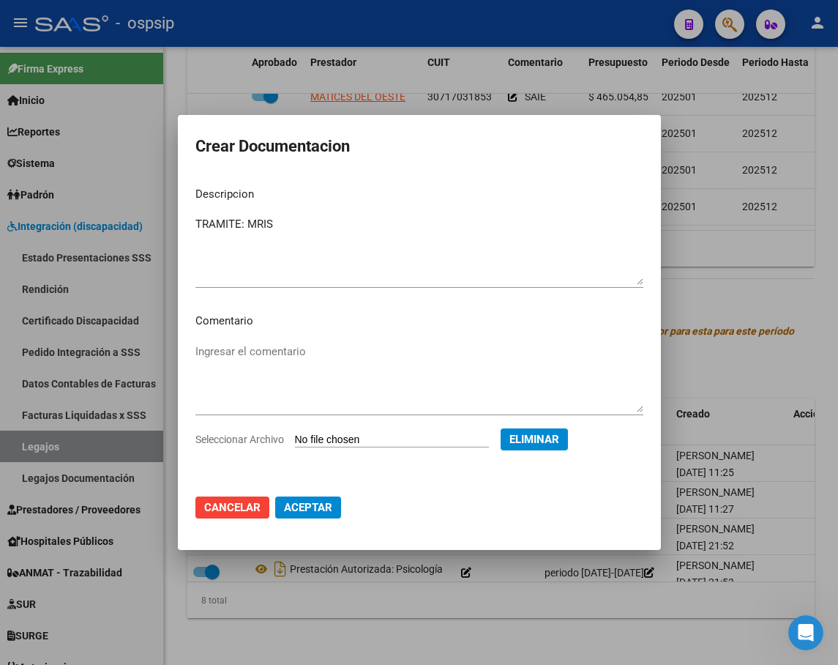
click at [326, 512] on span "Aceptar" at bounding box center [308, 507] width 48 height 13
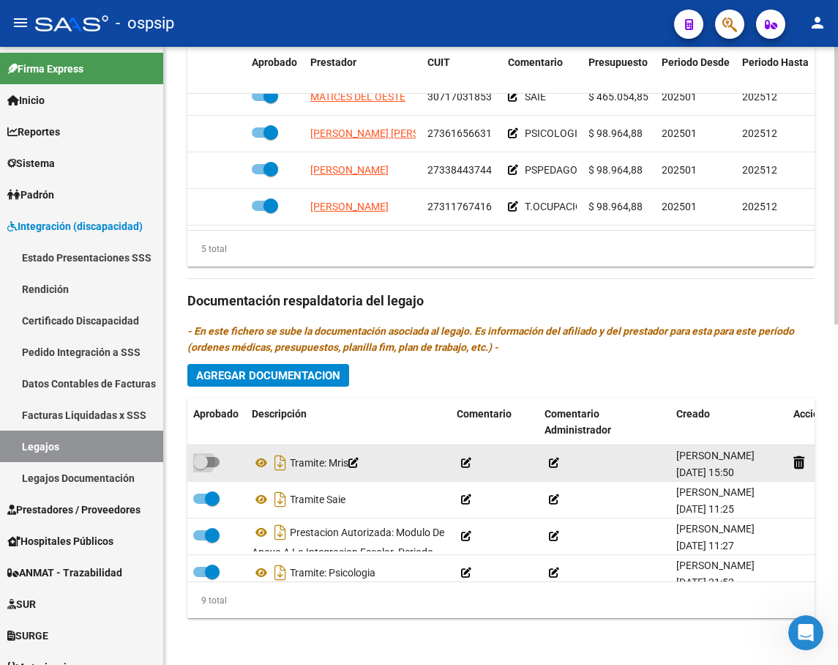
click at [215, 465] on span at bounding box center [206, 462] width 26 height 10
click at [201, 467] on input "checkbox" at bounding box center [200, 467] width 1 height 1
checkbox input "true"
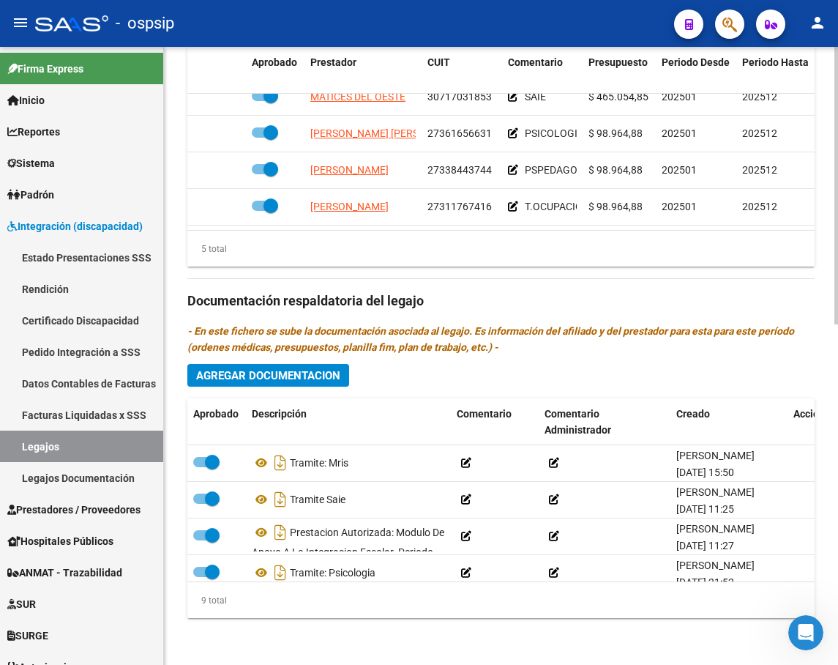
click at [299, 381] on span "Agregar Documentacion" at bounding box center [268, 375] width 144 height 13
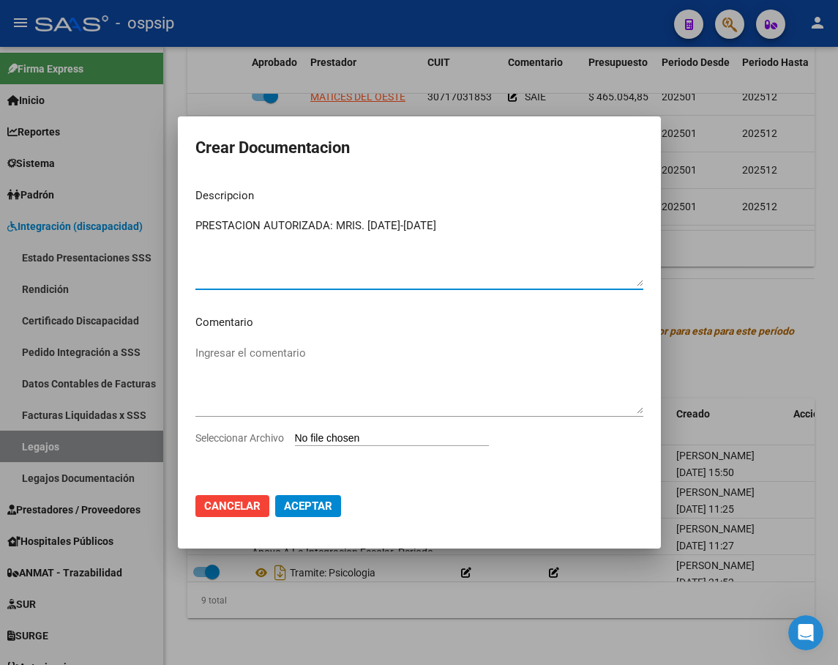
type textarea "PRESTACION AUTORIZADA: MRIS. [DATE]-[DATE]"
click at [383, 434] on input "Seleccionar Archivo" at bounding box center [392, 439] width 194 height 14
type input "C:\fakepath\[PERSON_NAME] [PERSON_NAME] MRIS AUTORIZACION 2025 SEGUN RESOLUCION…"
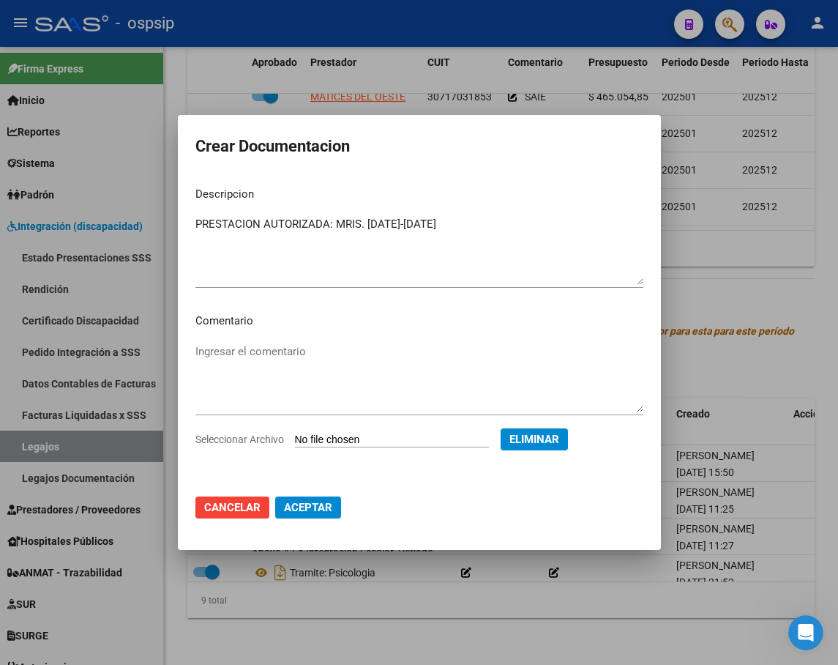
click at [321, 516] on button "Aceptar" at bounding box center [308, 507] width 66 height 22
checkbox input "false"
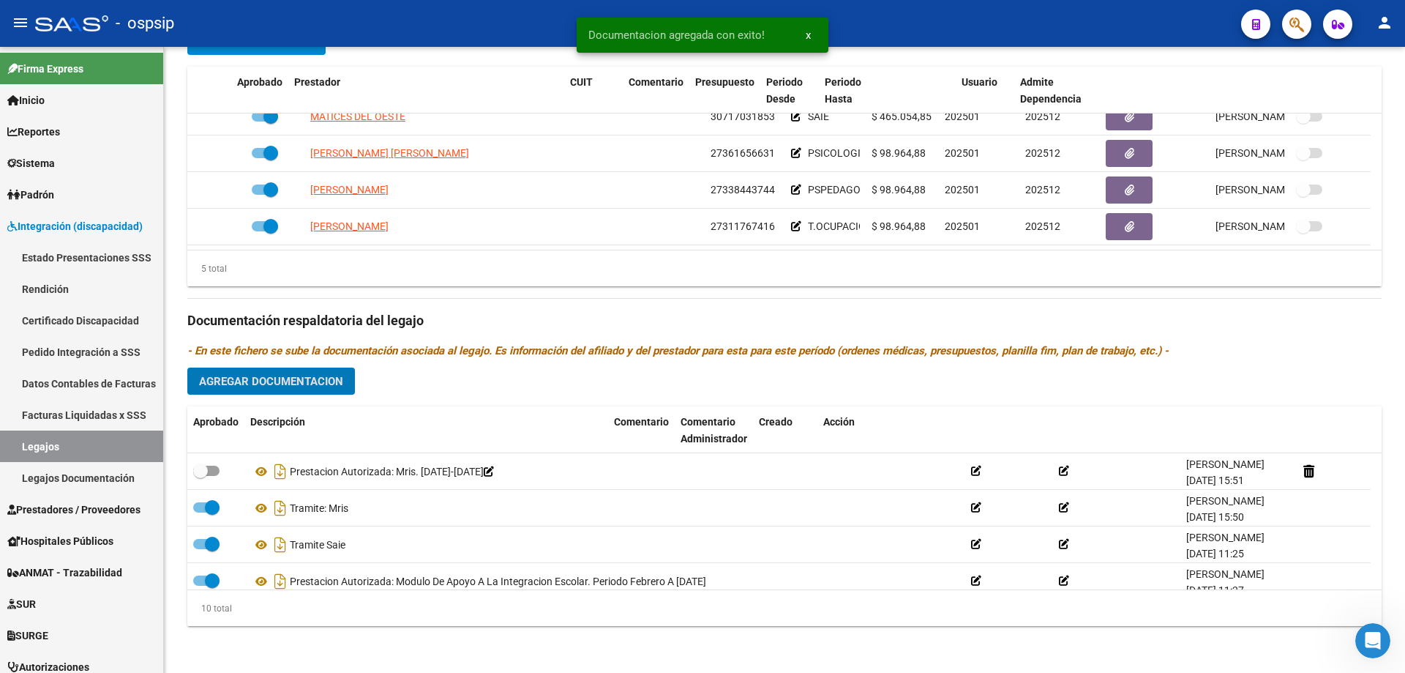
scroll to position [586, 0]
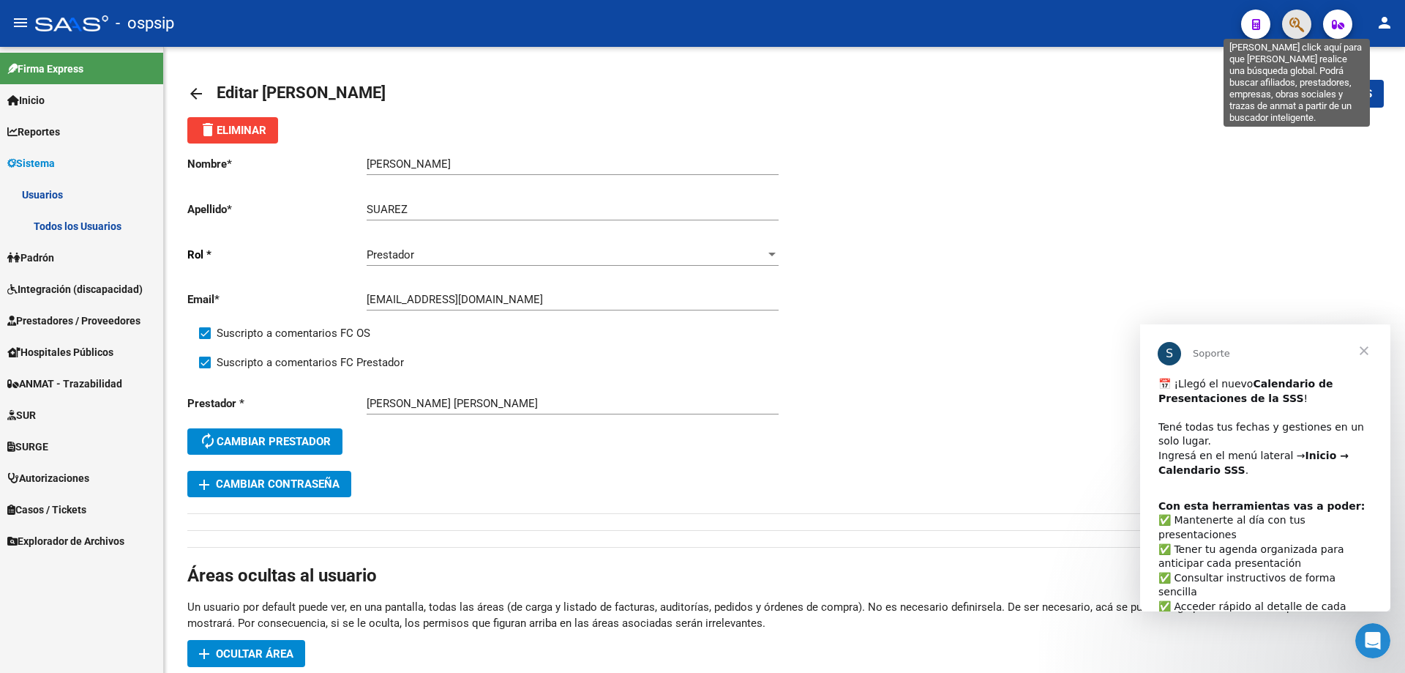
click at [1297, 16] on icon "button" at bounding box center [1297, 24] width 15 height 17
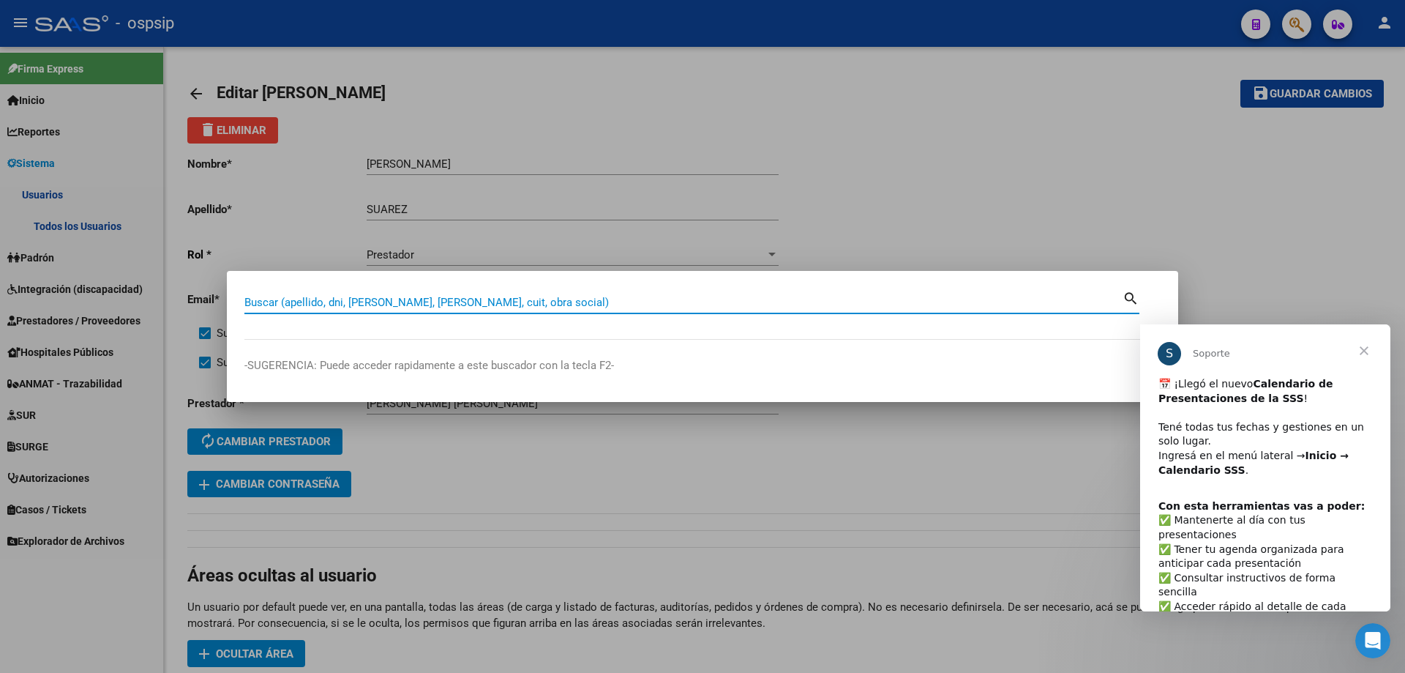
paste input "20558693259"
type input "20558693259"
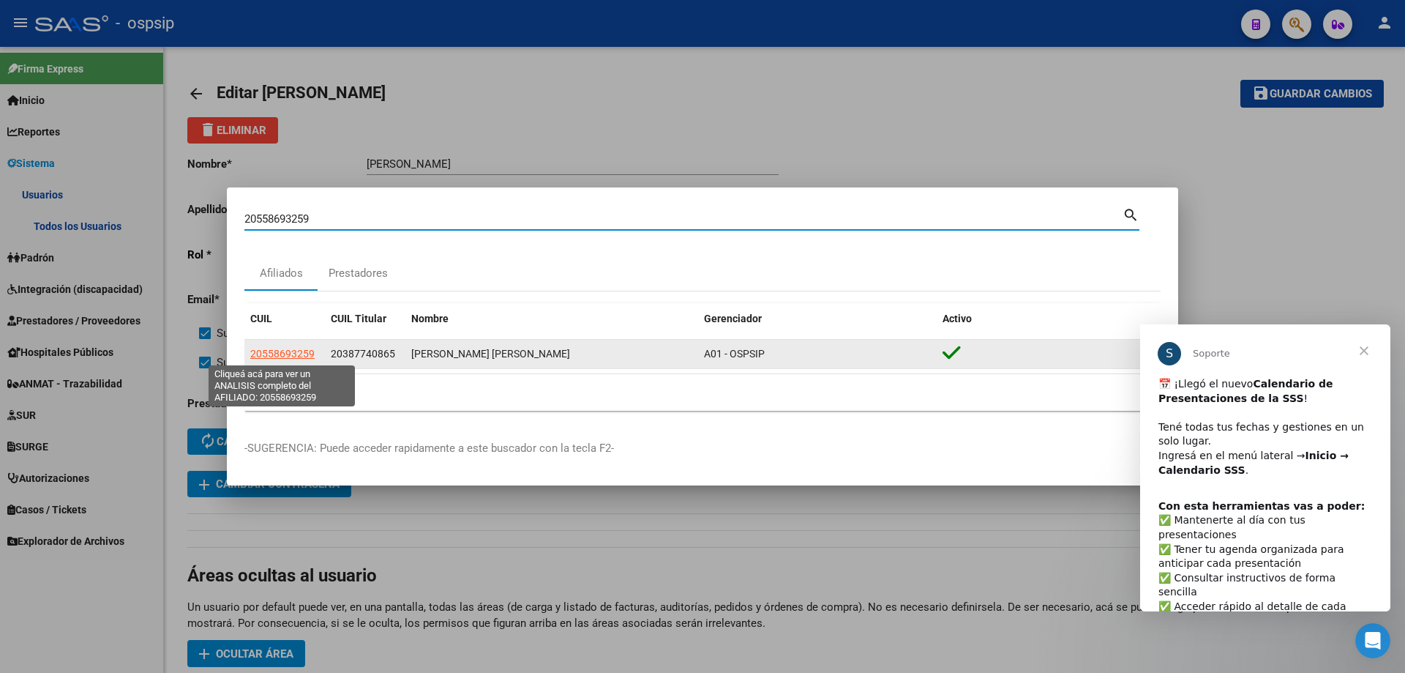
click at [276, 354] on span "20558693259" at bounding box center [282, 354] width 64 height 12
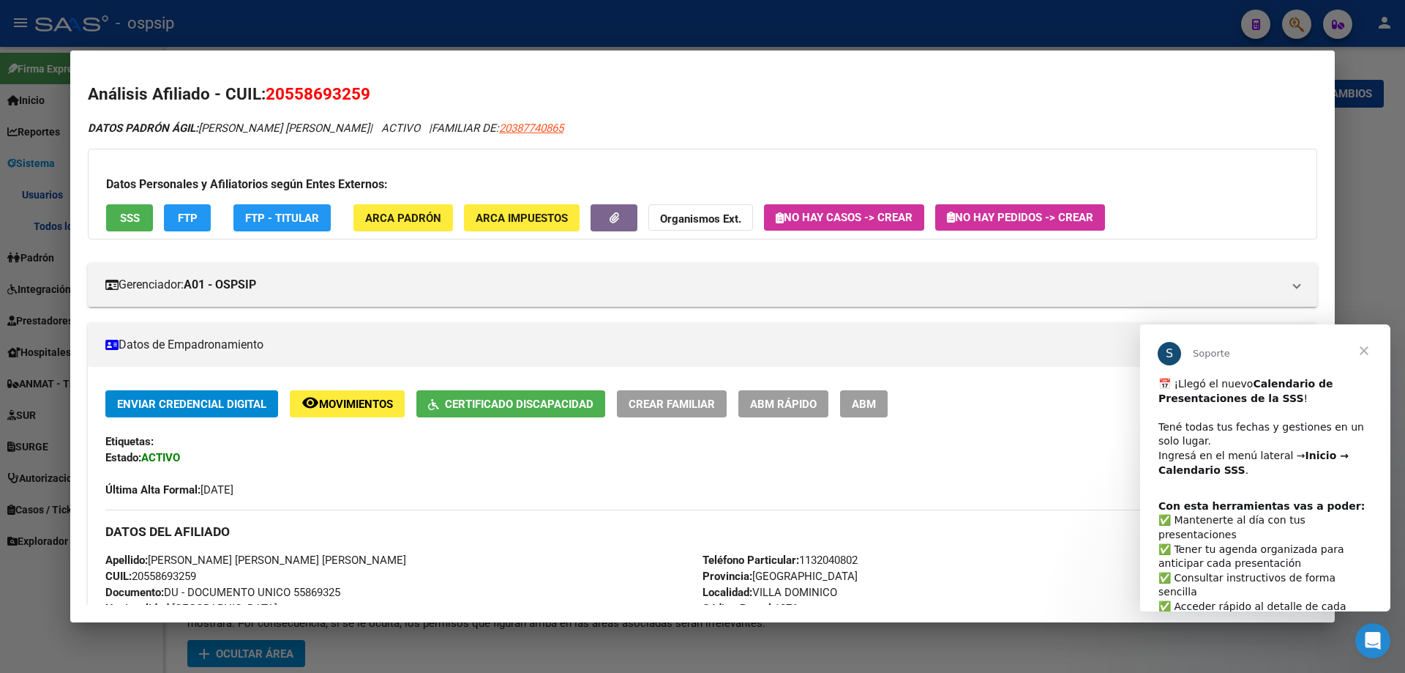
click at [130, 216] on span "SSS" at bounding box center [130, 218] width 20 height 13
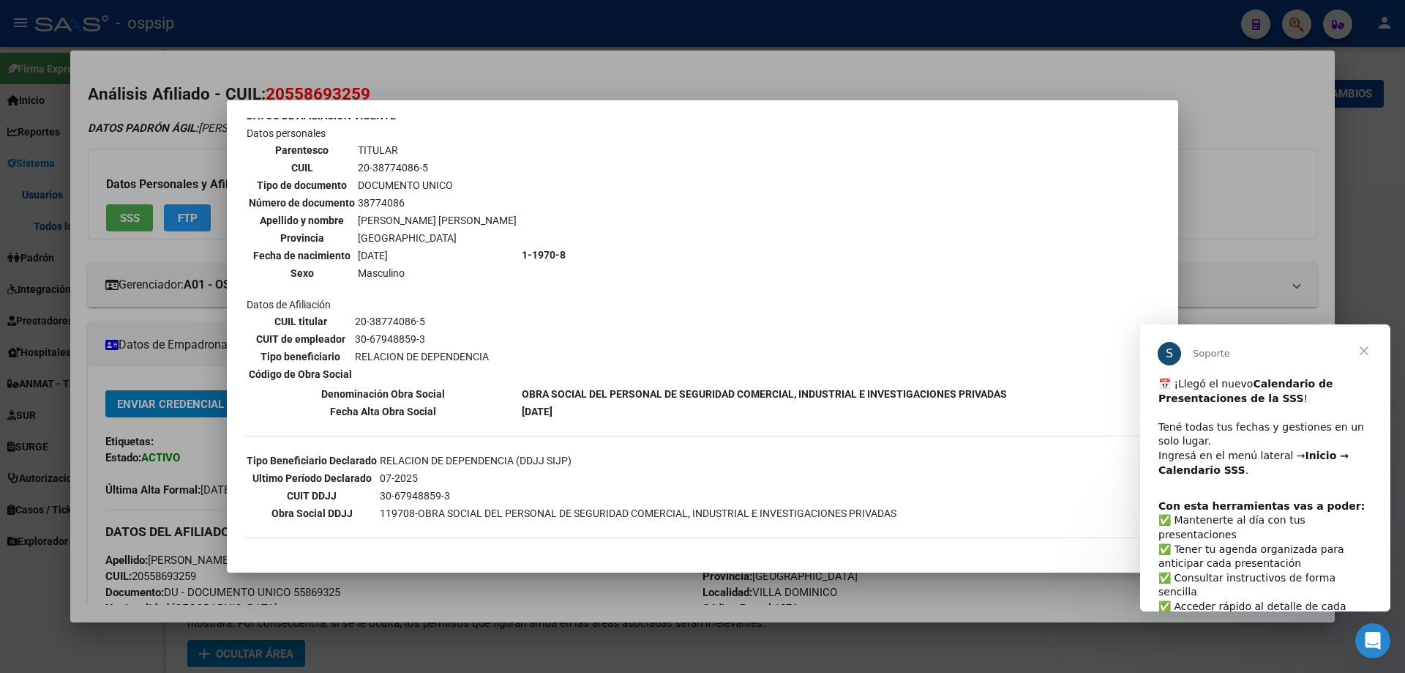
scroll to position [146, 0]
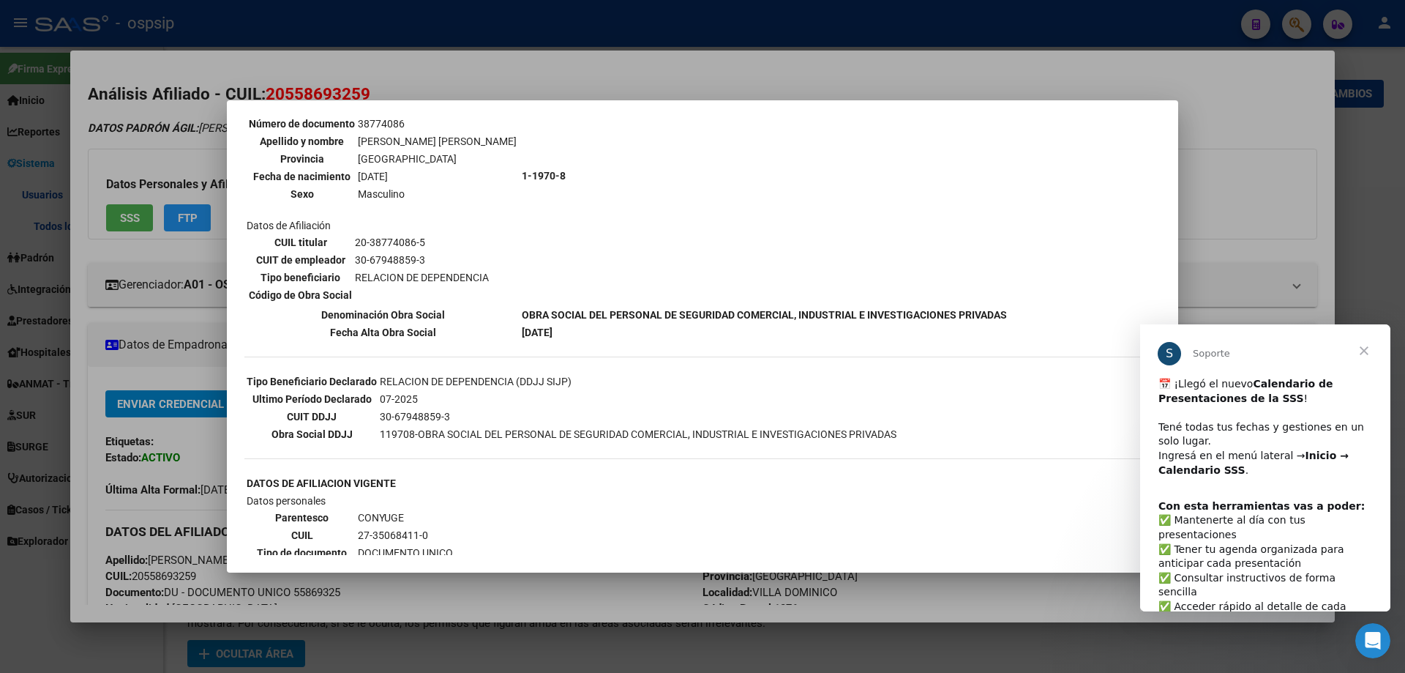
click at [1235, 151] on div at bounding box center [702, 336] width 1405 height 673
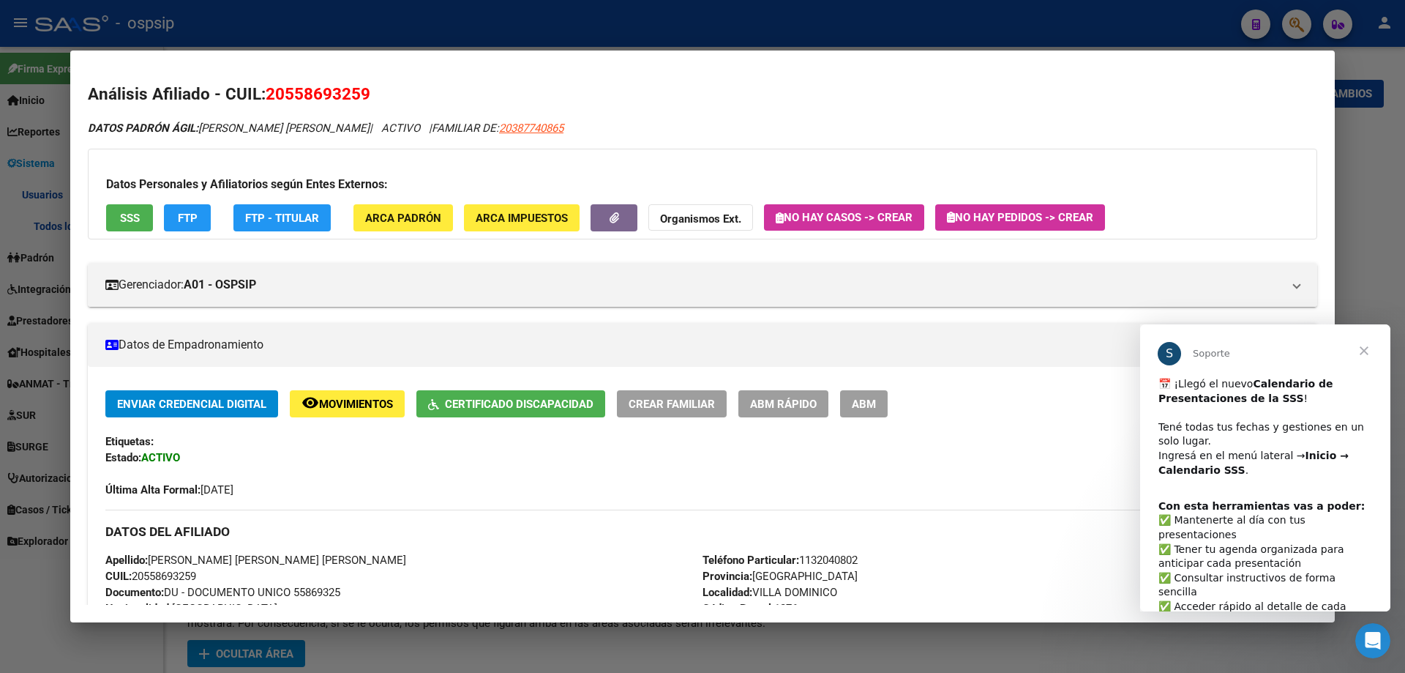
click at [1373, 141] on div at bounding box center [702, 336] width 1405 height 673
